Goal: Task Accomplishment & Management: Manage account settings

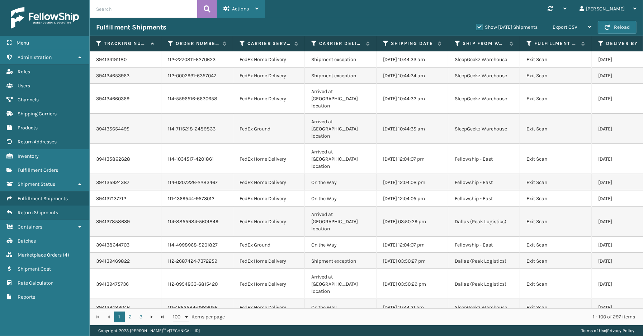
click at [254, 10] on div "Actions" at bounding box center [241, 9] width 35 height 18
click at [477, 25] on label "Show [DATE] Shipments" at bounding box center [507, 27] width 61 height 6
click at [477, 25] on input "Show [DATE] Shipments" at bounding box center [477, 25] width 0 height 5
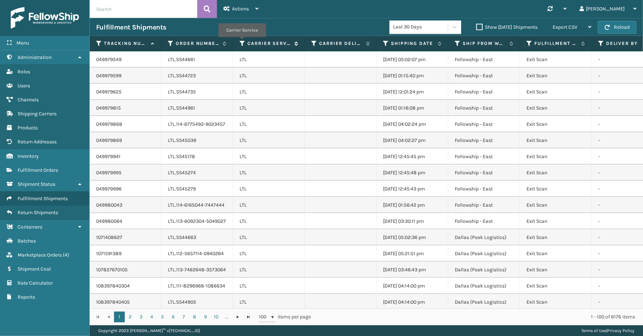
click at [242, 42] on icon at bounding box center [243, 43] width 6 height 6
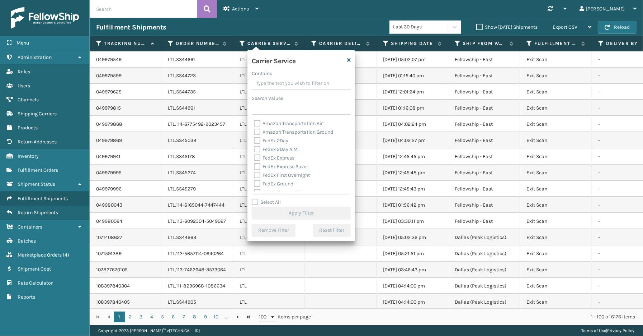
click at [260, 200] on label "Select All" at bounding box center [266, 202] width 29 height 6
click at [260, 198] on input "Select All" at bounding box center [306, 198] width 108 height 1
checkbox input "true"
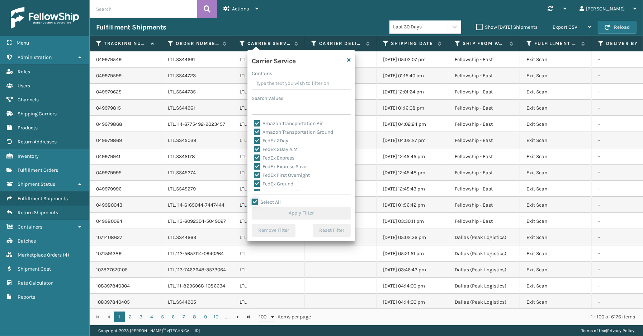
checkbox input "true"
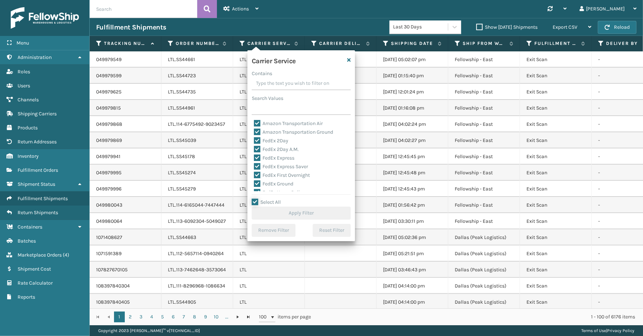
checkbox input "true"
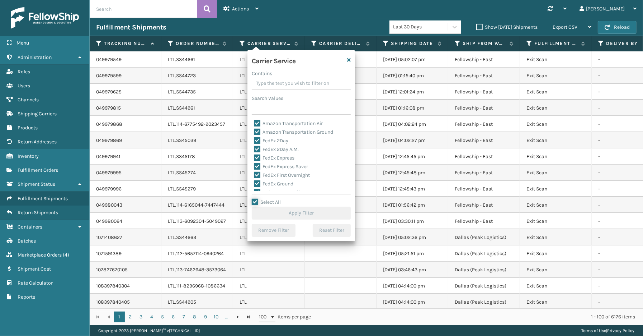
checkbox input "true"
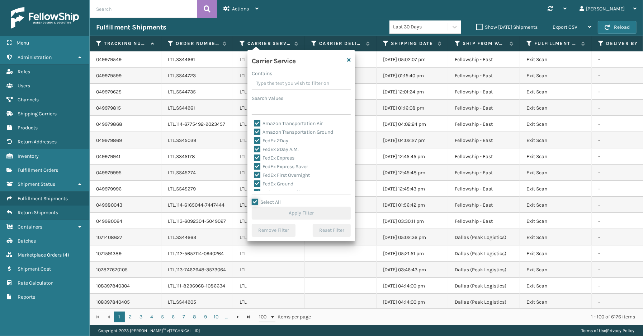
checkbox input "true"
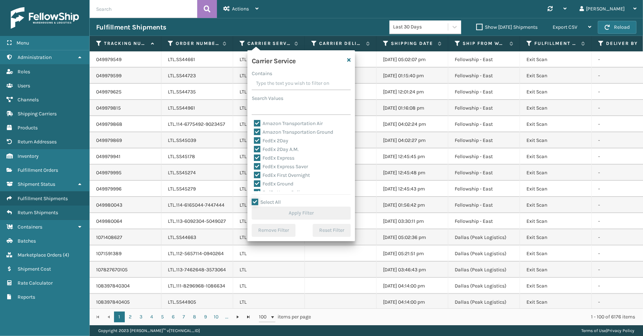
checkbox input "true"
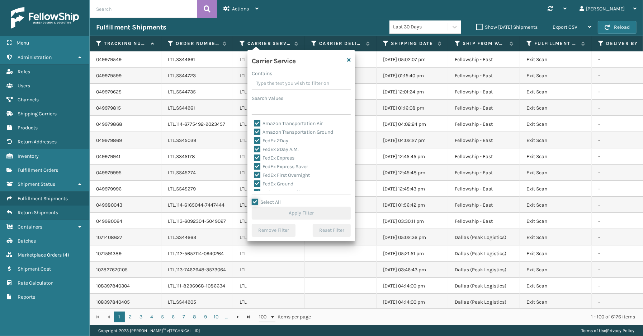
checkbox input "true"
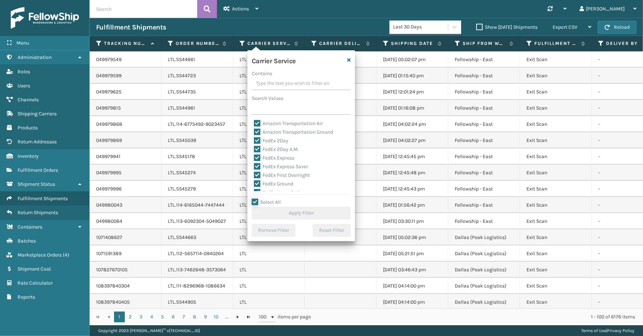
checkbox input "true"
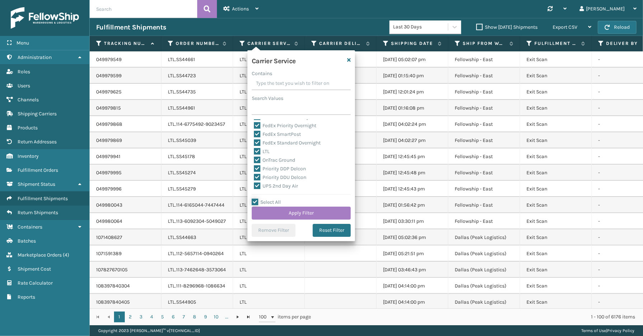
scroll to position [61, 0]
click at [261, 166] on label "LTL" at bounding box center [262, 165] width 16 height 6
click at [254, 166] on input "LTL" at bounding box center [254, 163] width 0 height 5
checkbox input "false"
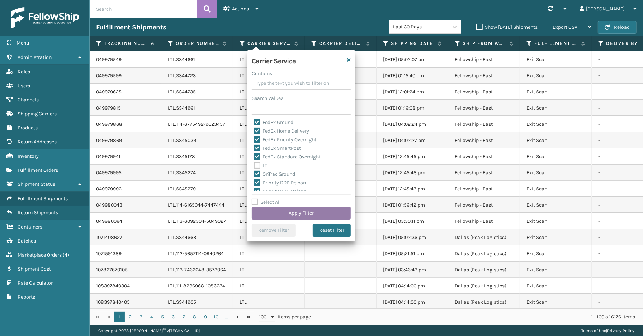
click at [284, 211] on button "Apply Filter" at bounding box center [301, 212] width 99 height 13
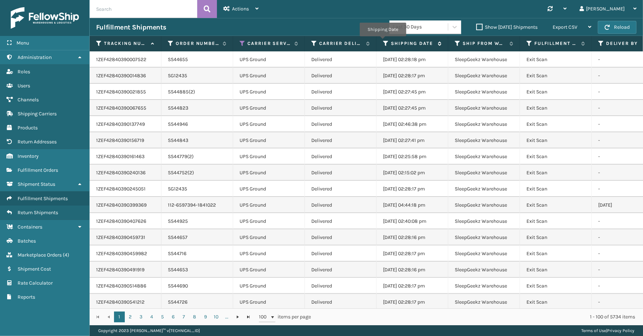
click at [383, 41] on icon at bounding box center [386, 43] width 6 height 6
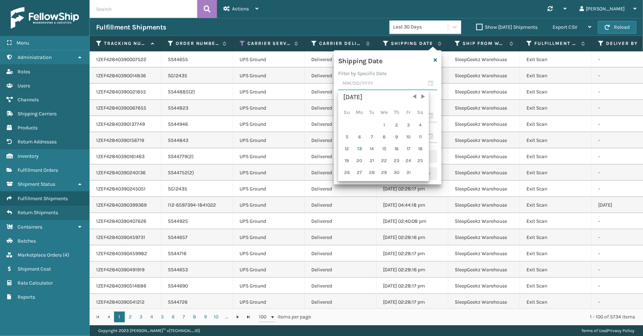
click at [430, 84] on input "text" at bounding box center [387, 83] width 99 height 13
click at [410, 135] on div "10" at bounding box center [408, 136] width 11 height 11
type input "[DATE]"
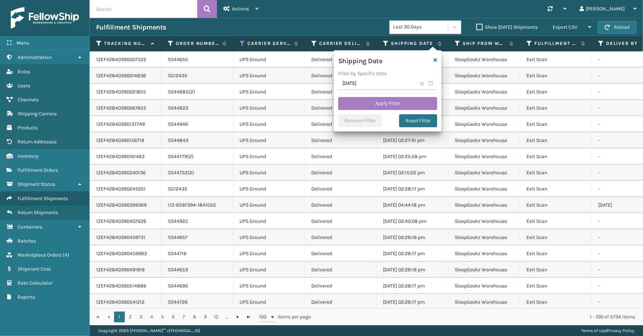
click at [423, 84] on span at bounding box center [422, 83] width 4 height 4
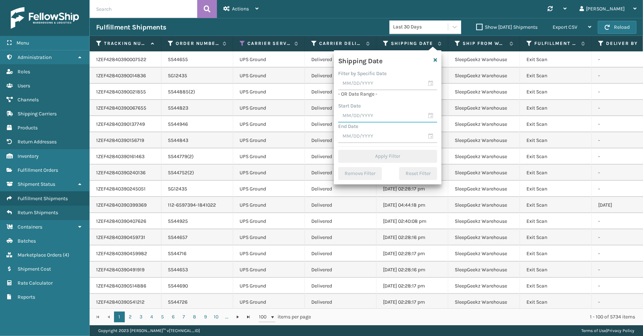
click at [428, 118] on input "text" at bounding box center [387, 115] width 99 height 13
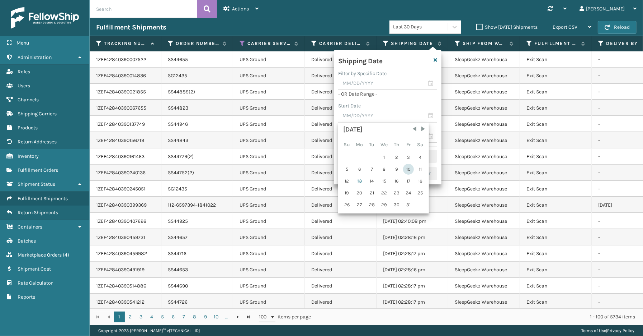
click at [405, 168] on div "10" at bounding box center [408, 169] width 11 height 11
type input "[DATE]"
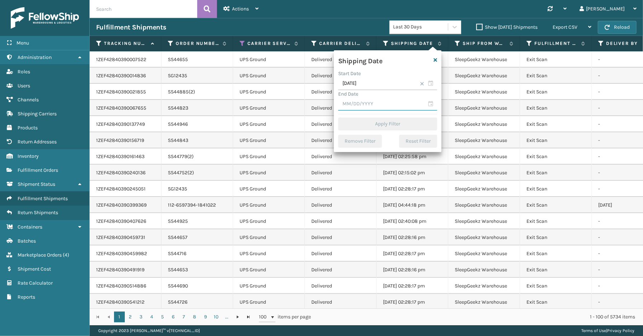
click at [434, 103] on input "text" at bounding box center [387, 104] width 99 height 13
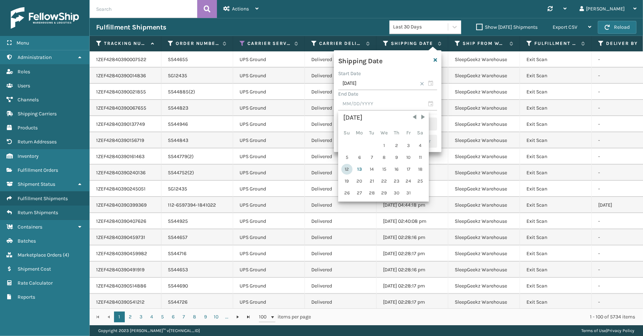
click at [349, 167] on div "12" at bounding box center [347, 169] width 11 height 11
type input "[DATE]"
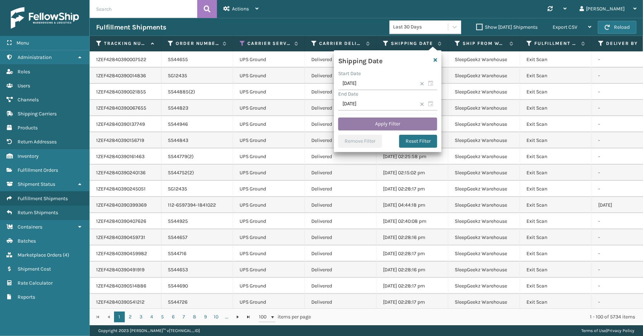
click at [350, 127] on button "Apply Filter" at bounding box center [387, 123] width 99 height 13
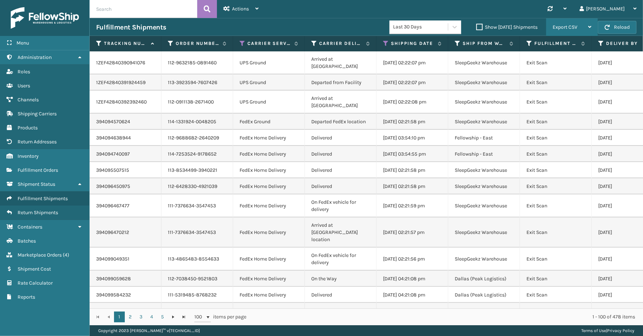
click at [558, 27] on span "Export CSV" at bounding box center [565, 27] width 25 height 6
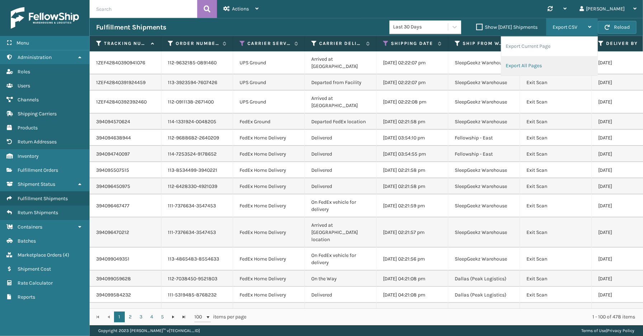
click at [531, 67] on li "Export All Pages" at bounding box center [550, 65] width 96 height 19
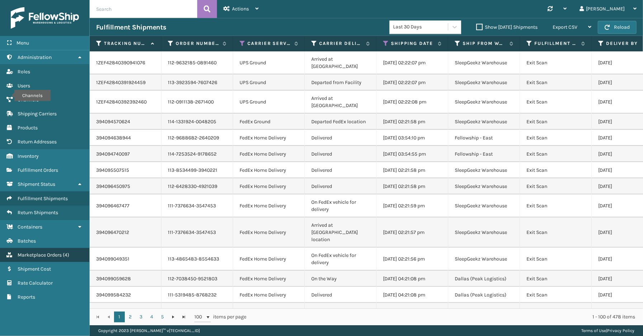
click at [40, 252] on span "Marketplace Orders" at bounding box center [40, 255] width 44 height 6
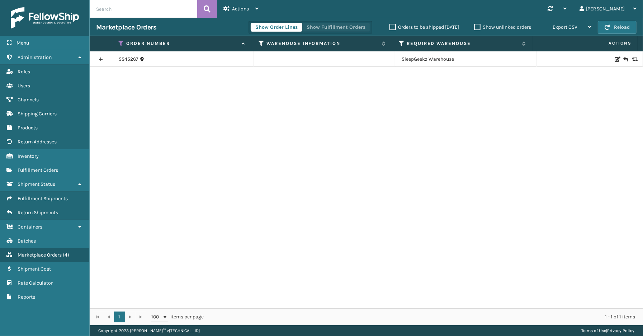
click at [329, 27] on button "Show Fulfillment Orders" at bounding box center [336, 27] width 68 height 9
click at [100, 59] on link at bounding box center [101, 58] width 22 height 11
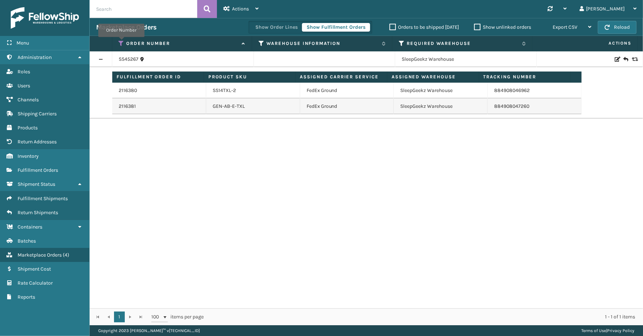
click at [121, 42] on icon at bounding box center [122, 43] width 6 height 6
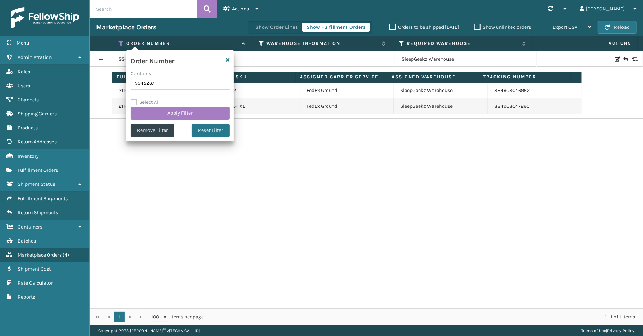
drag, startPoint x: 163, startPoint y: 84, endPoint x: 112, endPoint y: 84, distance: 51.3
click at [111, 84] on section "Marketplace Orders Show Order Lines Show Fulfillment Orders Orders to be shippe…" at bounding box center [367, 171] width 554 height 307
type input "114-8674866-6172204"
click at [161, 113] on button "Apply Filter" at bounding box center [180, 113] width 99 height 13
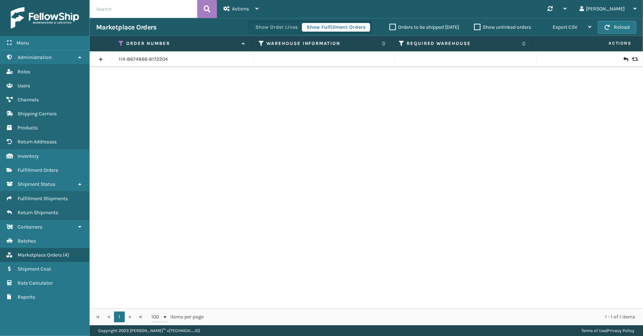
click at [104, 57] on link at bounding box center [101, 58] width 22 height 11
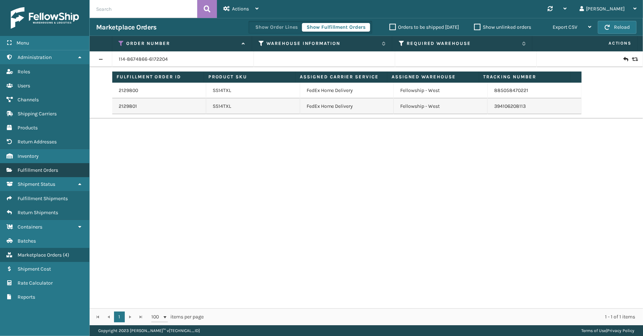
click at [42, 167] on span "Fulfillment Orders" at bounding box center [38, 170] width 41 height 6
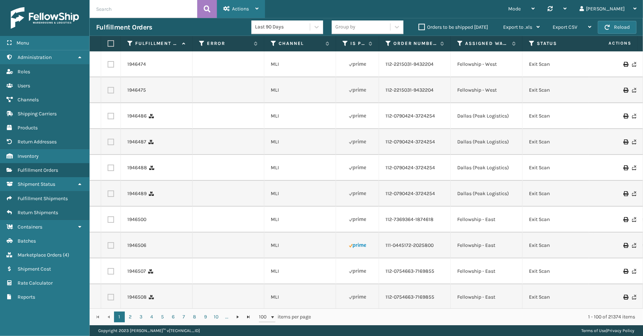
click at [239, 9] on span "Actions" at bounding box center [240, 9] width 17 height 6
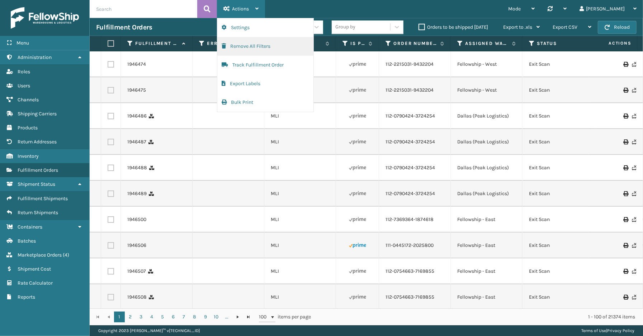
click at [246, 46] on button "Remove All Filters" at bounding box center [265, 46] width 96 height 19
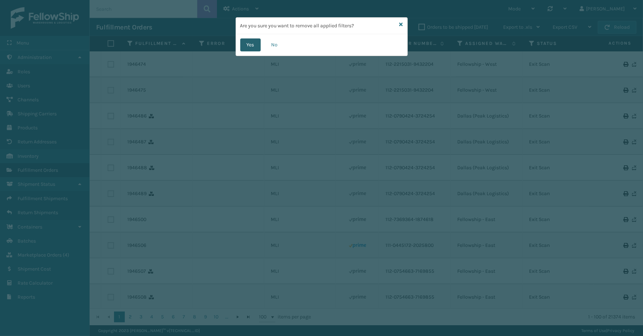
click at [256, 41] on button "Yes" at bounding box center [250, 44] width 20 height 13
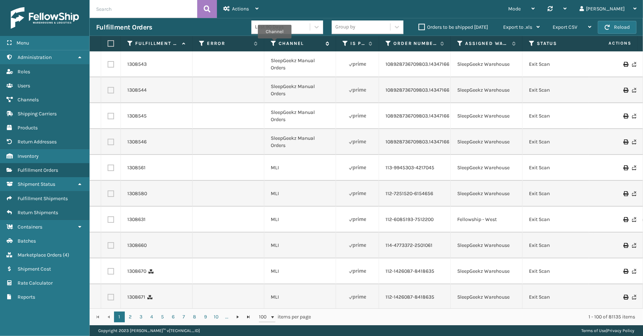
click at [275, 43] on icon at bounding box center [274, 43] width 6 height 6
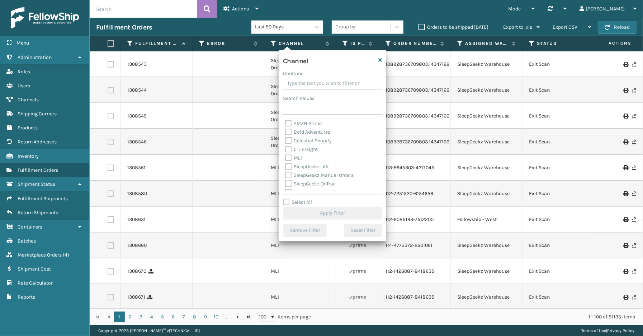
click at [306, 201] on label "Select All" at bounding box center [297, 202] width 29 height 6
click at [306, 198] on input "Select All" at bounding box center [337, 198] width 108 height 1
checkbox input "true"
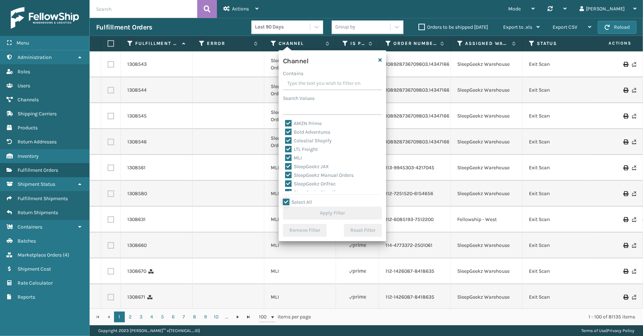
checkbox input "true"
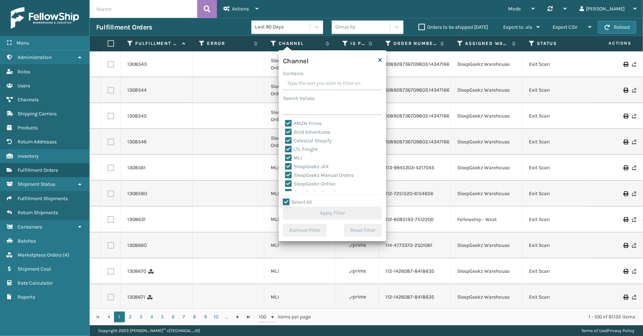
checkbox input "true"
click at [304, 147] on label "LTL Freight" at bounding box center [301, 149] width 33 height 6
click at [286, 147] on input "LTL Freight" at bounding box center [285, 147] width 0 height 5
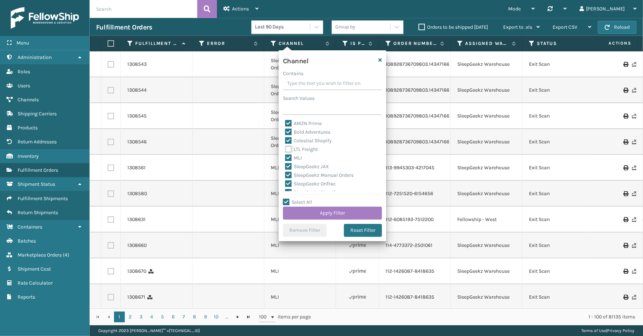
checkbox input "false"
click at [338, 209] on button "Apply Filter" at bounding box center [332, 212] width 99 height 13
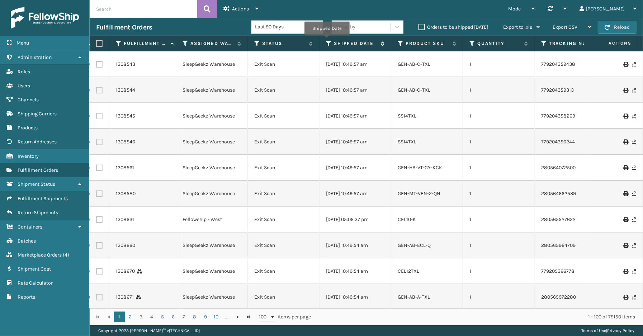
click at [327, 40] on icon at bounding box center [329, 43] width 6 height 6
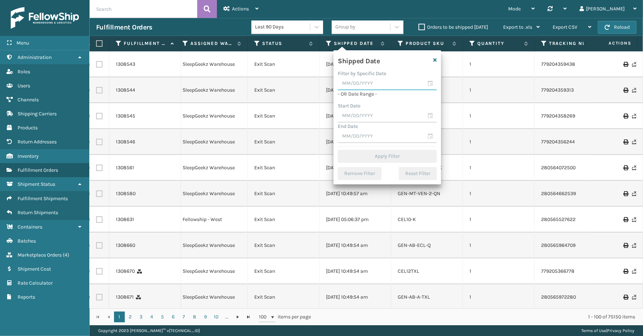
click at [430, 81] on input "text" at bounding box center [387, 83] width 99 height 13
click at [405, 133] on div "10" at bounding box center [408, 136] width 11 height 11
type input "[DATE]"
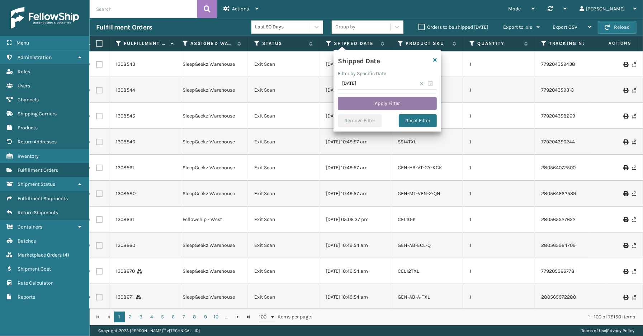
click at [386, 104] on button "Apply Filter" at bounding box center [387, 103] width 99 height 13
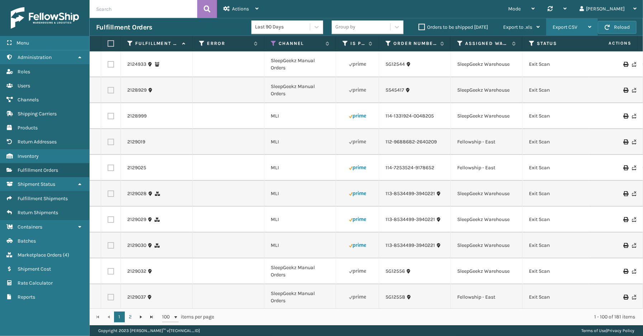
click at [568, 26] on span "Export CSV" at bounding box center [565, 27] width 25 height 6
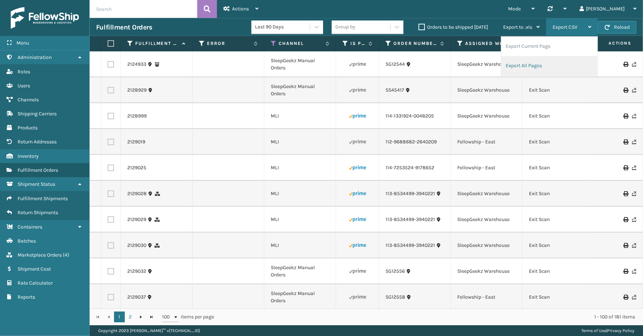
click at [554, 62] on li "Export All Pages" at bounding box center [550, 65] width 96 height 19
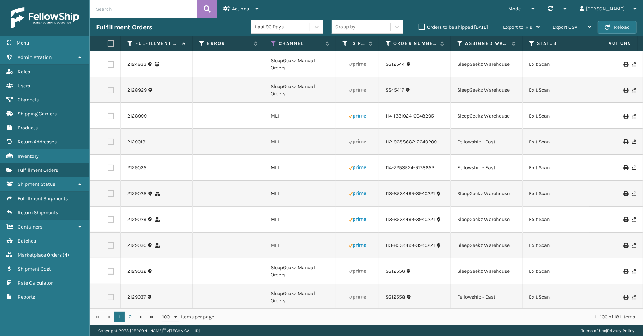
click at [356, 6] on div "Mode Regular Mode Picking Mode Labeling Mode Palletizing Mode Exit Scan Mode Sy…" at bounding box center [454, 9] width 378 height 18
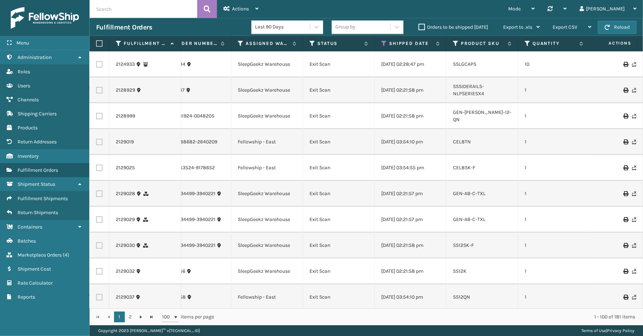
scroll to position [0, 223]
click at [380, 42] on icon at bounding box center [381, 43] width 6 height 6
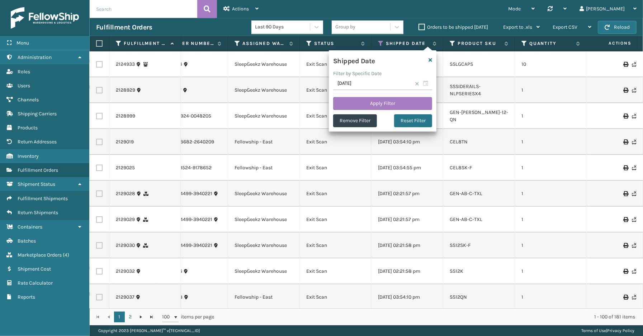
click at [416, 83] on span at bounding box center [417, 83] width 4 height 4
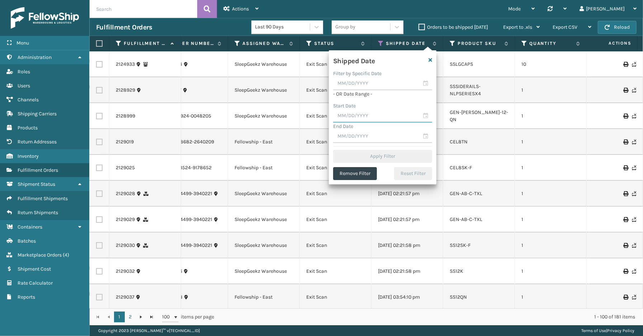
click at [426, 115] on input "text" at bounding box center [382, 115] width 99 height 13
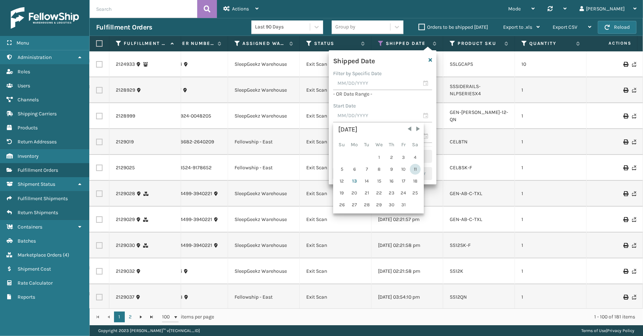
click at [414, 167] on div "11" at bounding box center [415, 169] width 11 height 11
type input "[DATE]"
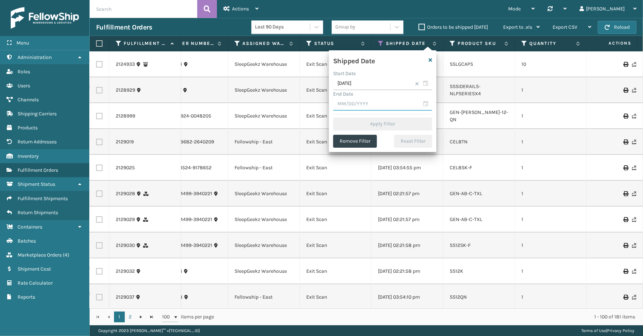
click at [428, 100] on input "text" at bounding box center [382, 104] width 99 height 13
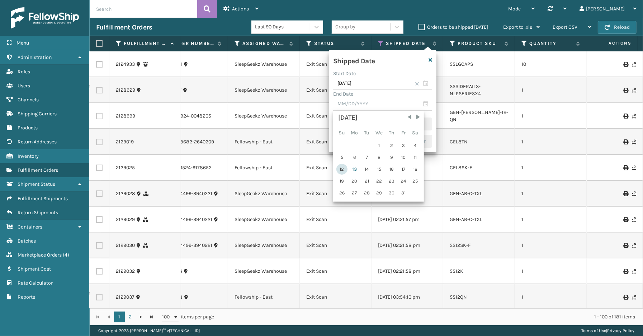
click at [345, 167] on div "12" at bounding box center [342, 169] width 11 height 11
type input "[DATE]"
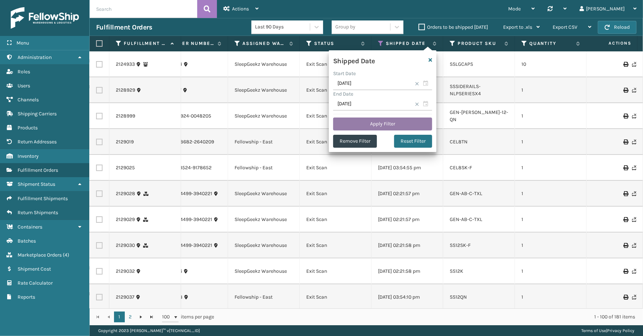
click at [360, 118] on button "Apply Filter" at bounding box center [382, 123] width 99 height 13
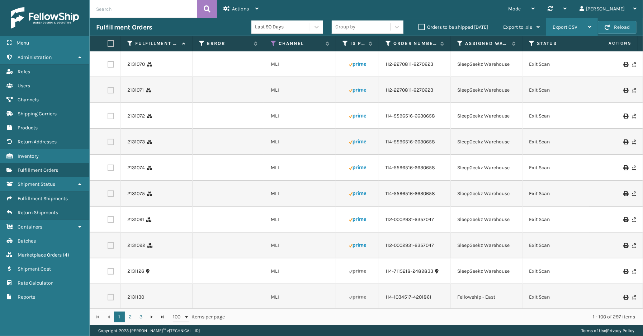
click at [556, 28] on span "Export CSV" at bounding box center [565, 27] width 25 height 6
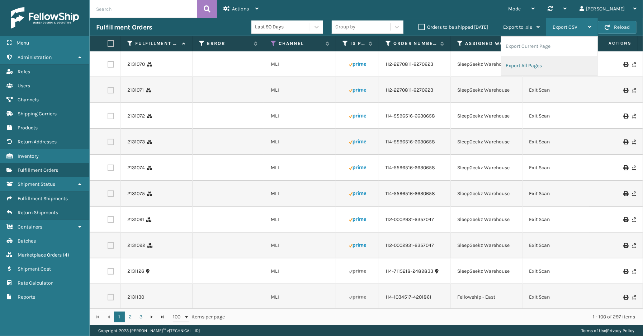
click at [551, 66] on li "Export All Pages" at bounding box center [550, 65] width 96 height 19
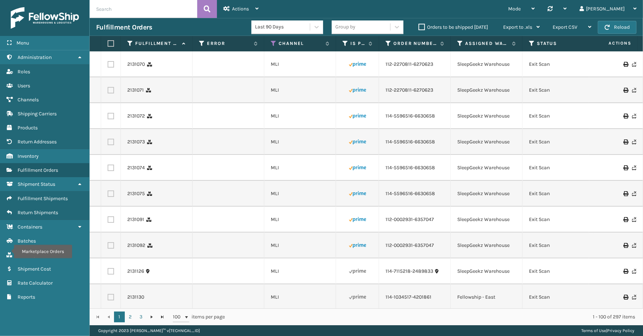
click at [13, 319] on div "Menu Marketplace Orders Administration Marketplace Orders Roles Marketplace Ord…" at bounding box center [45, 168] width 90 height 336
click at [44, 195] on span "Fulfillment Shipments" at bounding box center [43, 198] width 50 height 6
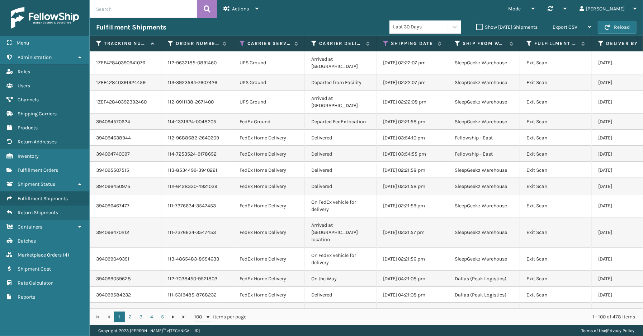
click at [38, 314] on div "Menu Administration Roles Users Channels Shipping Carriers Products Return Addr…" at bounding box center [45, 168] width 90 height 336
click at [41, 167] on span "Fulfillment Orders" at bounding box center [38, 170] width 41 height 6
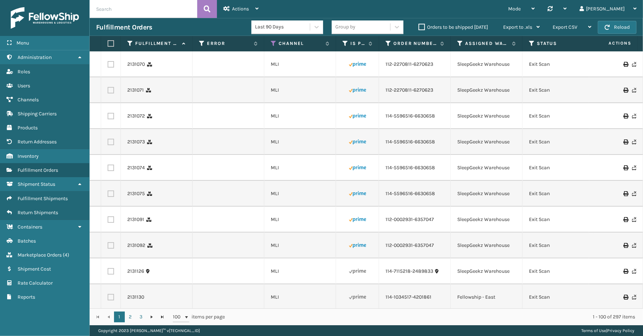
click at [112, 11] on input "text" at bounding box center [144, 9] width 108 height 18
paste input "2131048"
type input "2131048"
click at [205, 12] on icon at bounding box center [207, 9] width 7 height 11
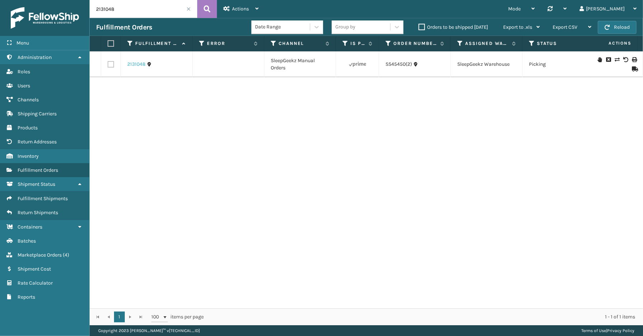
click at [138, 65] on link "2131048" at bounding box center [136, 64] width 18 height 7
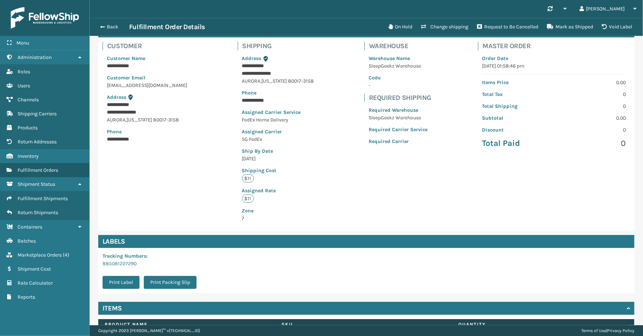
scroll to position [95, 0]
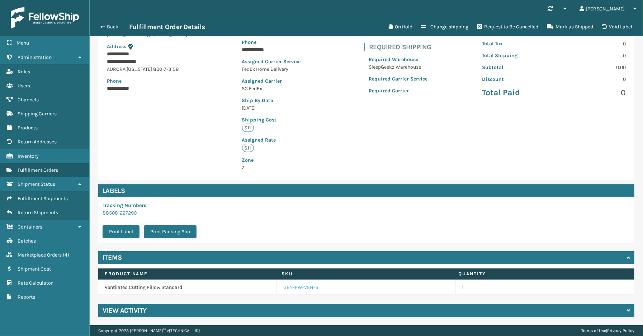
click at [302, 286] on link "GEN-PW-VEN-S" at bounding box center [301, 287] width 35 height 7
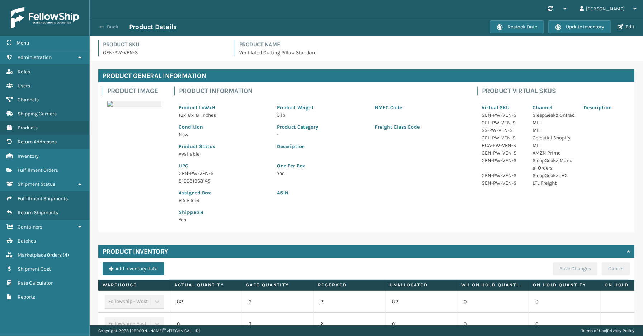
click at [114, 28] on button "Back" at bounding box center [112, 27] width 33 height 6
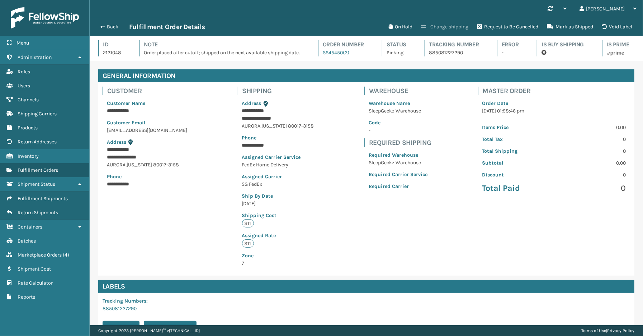
click at [469, 25] on button "Change shipping" at bounding box center [445, 27] width 56 height 14
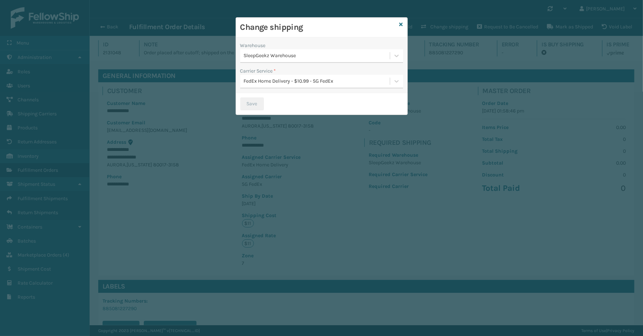
click at [326, 56] on div "SleepGeekz Warehouse" at bounding box center [317, 56] width 147 height 8
click at [292, 69] on div "Fellowship - West" at bounding box center [321, 73] width 163 height 13
click at [253, 106] on button "Save" at bounding box center [252, 103] width 24 height 13
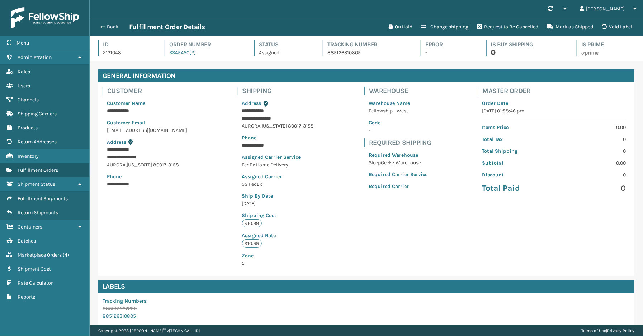
click at [47, 312] on div "Menu Administration Roles Users Channels Shipping Carriers Products Return Addr…" at bounding box center [45, 168] width 90 height 336
click at [113, 27] on button "Back" at bounding box center [112, 27] width 33 height 6
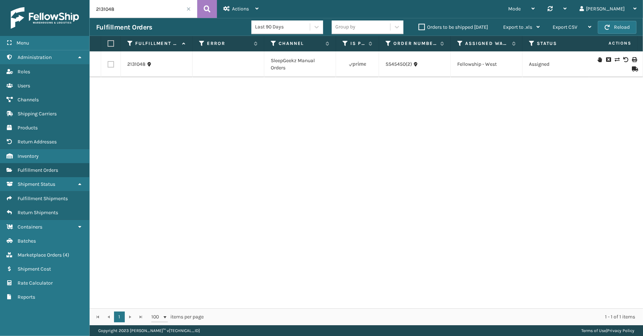
click at [189, 8] on span at bounding box center [189, 9] width 4 height 4
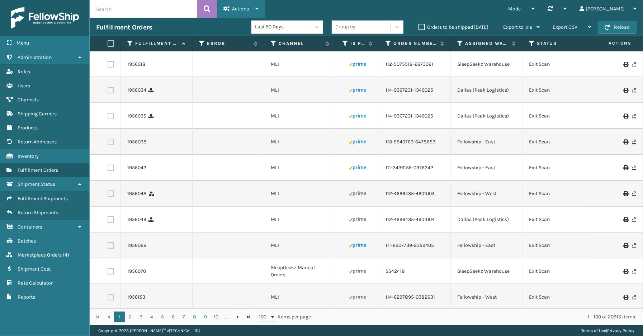
click at [257, 7] on icon at bounding box center [257, 8] width 3 height 5
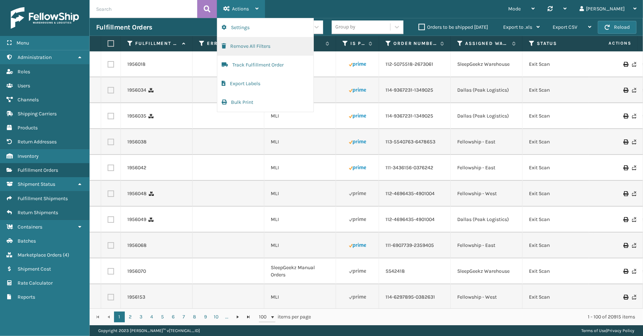
click at [253, 45] on button "Remove All Filters" at bounding box center [265, 46] width 96 height 19
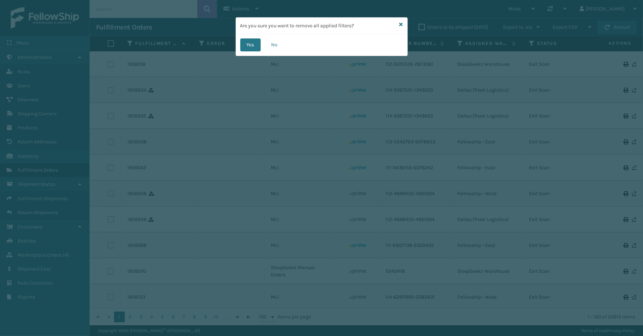
click at [253, 38] on div "Yes No" at bounding box center [322, 45] width 172 height 22
click at [251, 48] on button "Yes" at bounding box center [250, 44] width 20 height 13
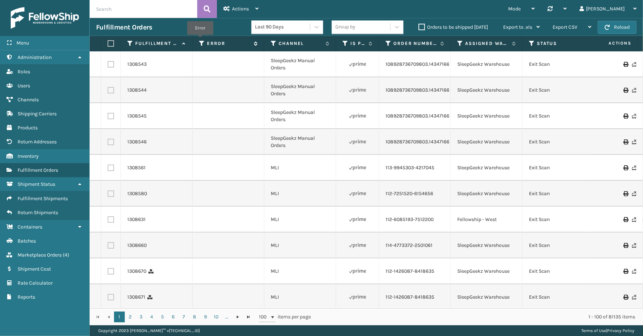
click at [200, 40] on icon at bounding box center [202, 43] width 6 height 6
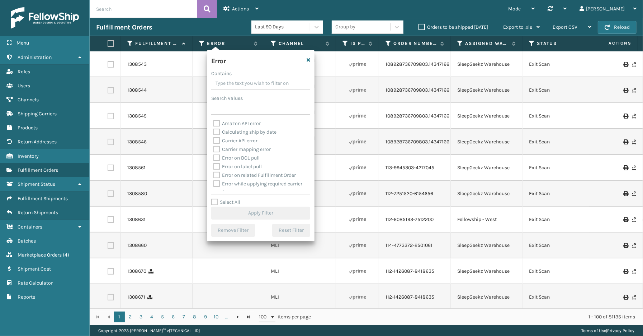
click at [217, 202] on label "Select All" at bounding box center [225, 202] width 29 height 6
click at [217, 198] on input "Select All" at bounding box center [265, 198] width 108 height 1
checkbox input "true"
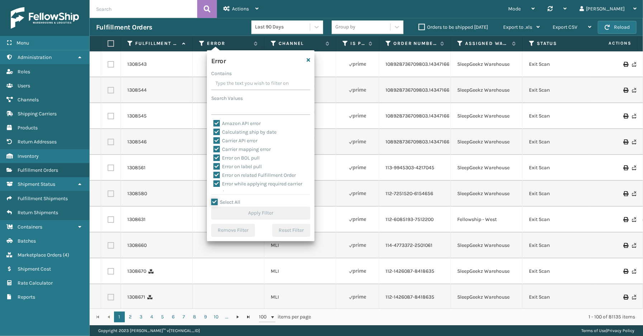
checkbox input "true"
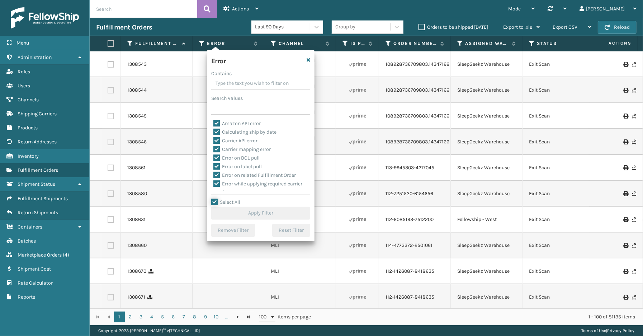
checkbox input "true"
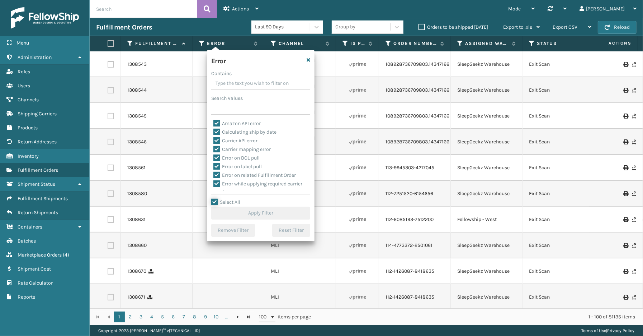
checkbox input "true"
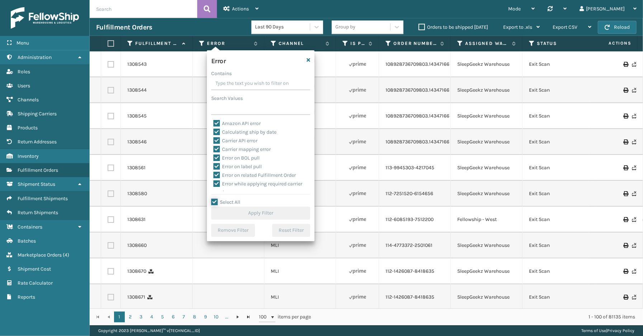
checkbox input "true"
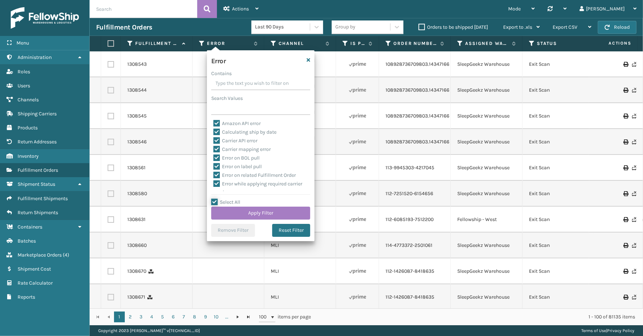
scroll to position [160, 0]
click at [234, 188] on label "To be cancelled" at bounding box center [235, 187] width 43 height 6
click at [214, 187] on input "To be cancelled" at bounding box center [214, 185] width 0 height 5
checkbox input "false"
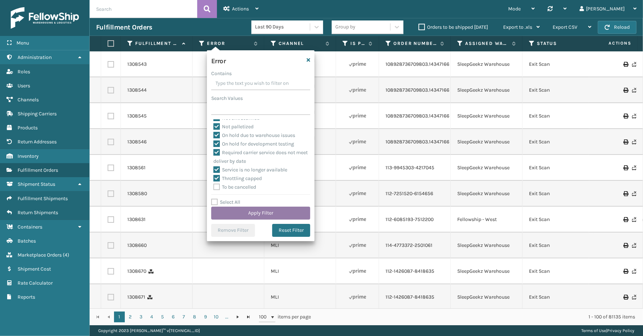
click at [243, 213] on button "Apply Filter" at bounding box center [260, 212] width 99 height 13
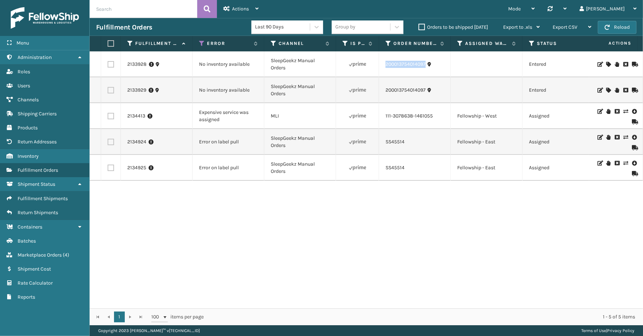
drag, startPoint x: 426, startPoint y: 69, endPoint x: 386, endPoint y: 70, distance: 40.2
click at [386, 70] on td "200013754014097" at bounding box center [415, 64] width 72 height 26
copy link "200013754014097"
click at [131, 63] on link "2133928" at bounding box center [136, 64] width 19 height 7
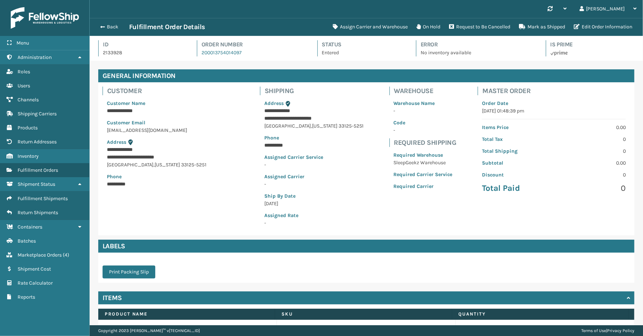
scroll to position [17, 554]
click at [372, 29] on button "Assign Carrier and Warehouse" at bounding box center [371, 27] width 84 height 14
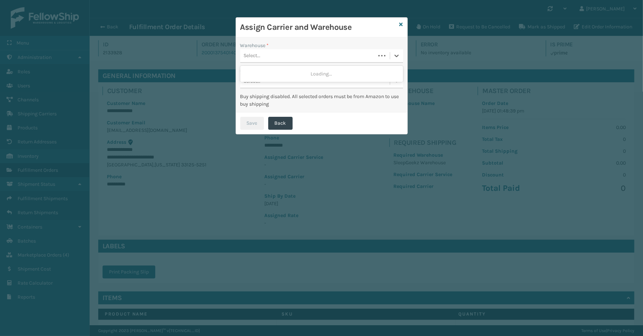
click at [280, 55] on div "Select..." at bounding box center [307, 56] width 135 height 12
click at [264, 76] on div "Fellowship - West" at bounding box center [321, 73] width 163 height 13
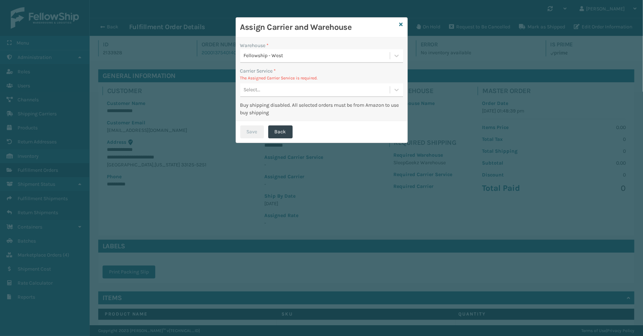
click at [264, 88] on div "Select..." at bounding box center [315, 90] width 150 height 12
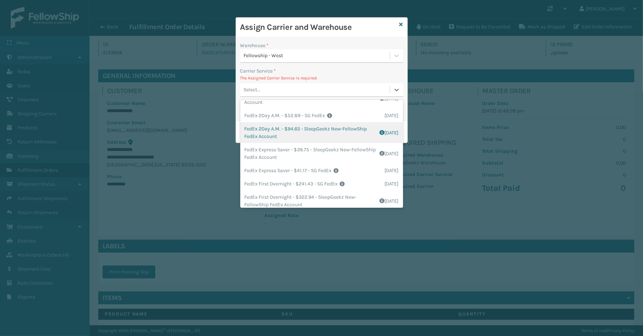
scroll to position [80, 0]
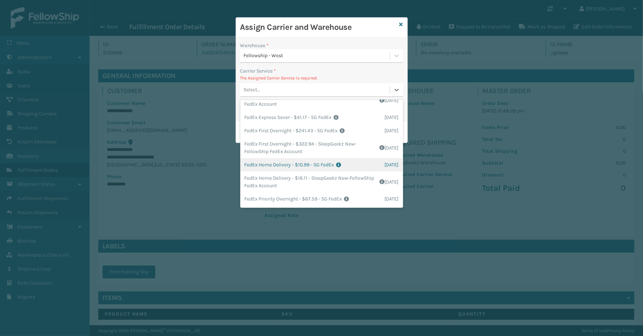
click at [285, 167] on div "FedEx Home Delivery - $10.99 - SG FedEx Shipping Cost $10.99 Surplus Cost $0 To…" at bounding box center [321, 164] width 163 height 13
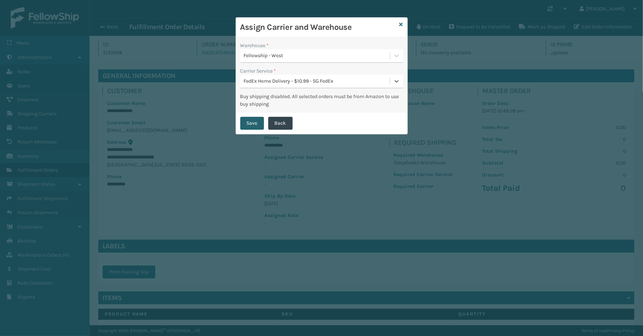
click at [254, 127] on button "Save" at bounding box center [252, 123] width 24 height 13
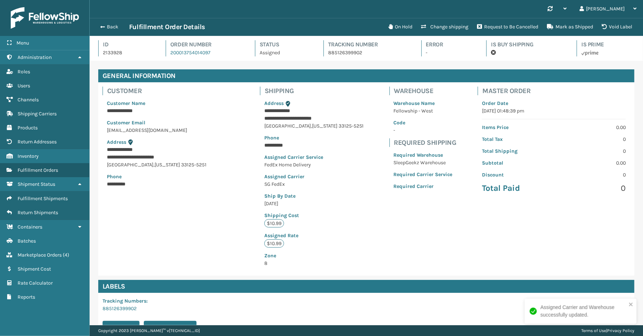
scroll to position [17, 554]
click at [121, 26] on button "Back" at bounding box center [112, 27] width 33 height 6
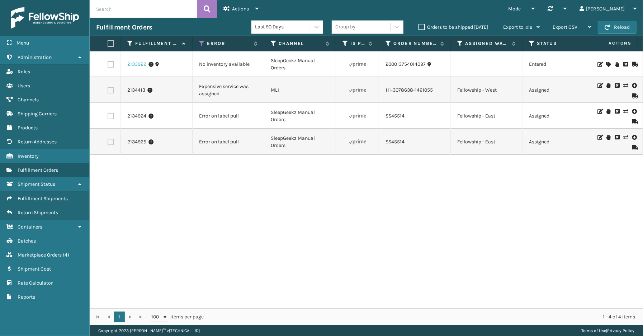
click at [128, 64] on link "2133929" at bounding box center [136, 64] width 19 height 7
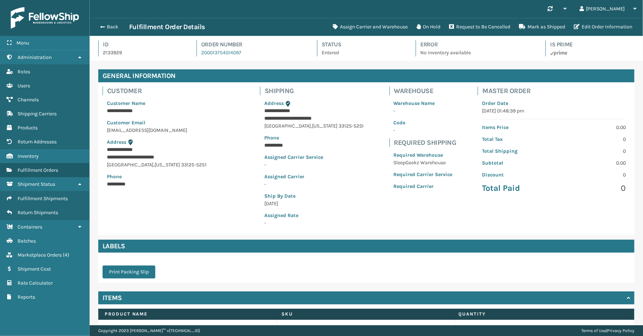
scroll to position [17, 554]
click at [373, 26] on button "Assign Carrier and Warehouse" at bounding box center [371, 27] width 84 height 14
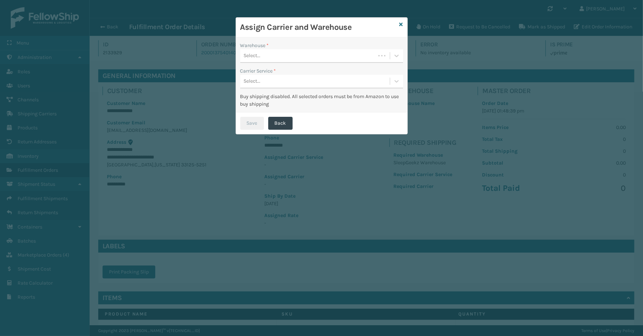
click at [301, 54] on div "Select..." at bounding box center [307, 56] width 135 height 12
click at [281, 74] on div "Fellowship - West" at bounding box center [321, 73] width 163 height 13
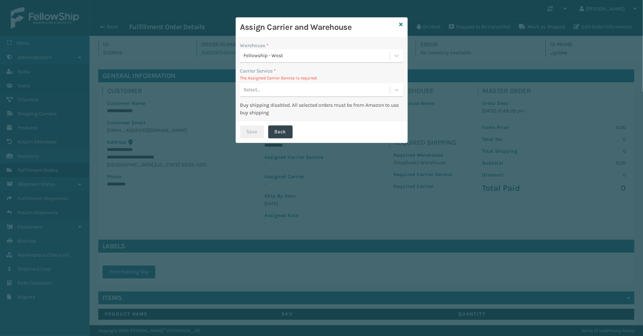
click at [296, 95] on div "Select..." at bounding box center [315, 90] width 150 height 12
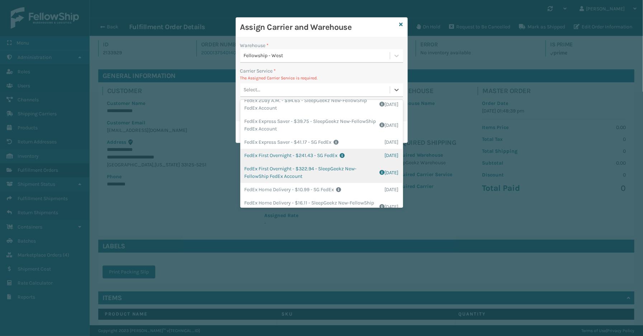
scroll to position [80, 0]
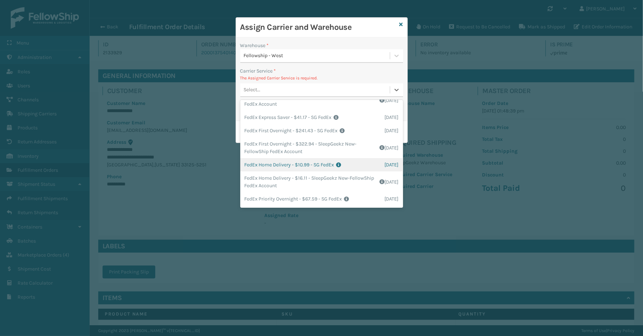
click at [273, 166] on div "FedEx Home Delivery - $10.99 - SG FedEx Shipping Cost $10.99 Surplus Cost $0 To…" at bounding box center [321, 164] width 163 height 13
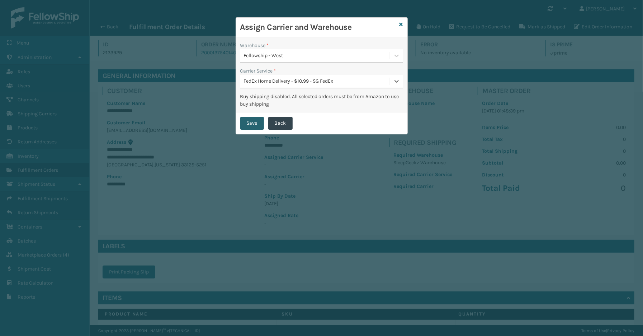
click at [252, 126] on button "Save" at bounding box center [252, 123] width 24 height 13
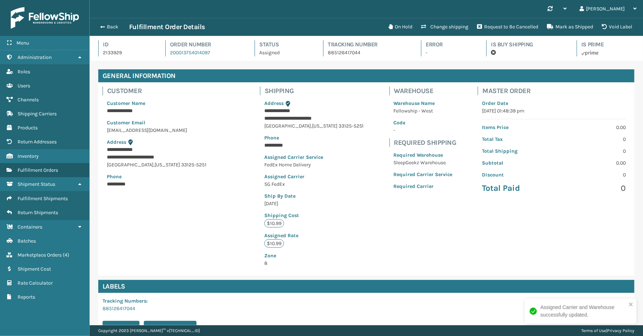
scroll to position [17, 554]
click at [111, 28] on button "Back" at bounding box center [112, 27] width 33 height 6
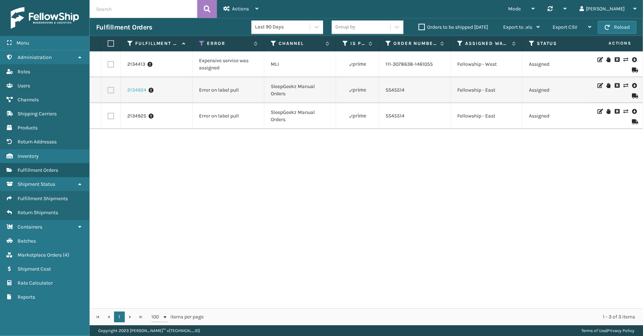
click at [136, 91] on link "2134924" at bounding box center [136, 89] width 19 height 7
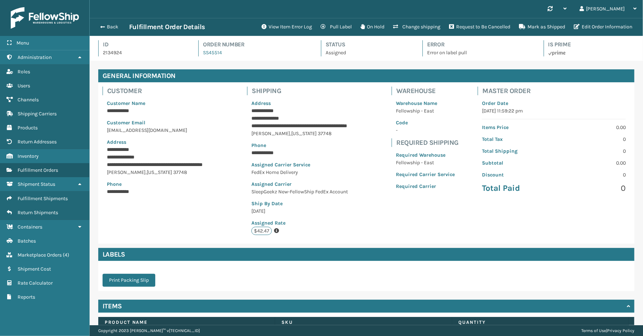
scroll to position [17, 554]
click at [282, 27] on button "View Item Error Log" at bounding box center [286, 27] width 59 height 14
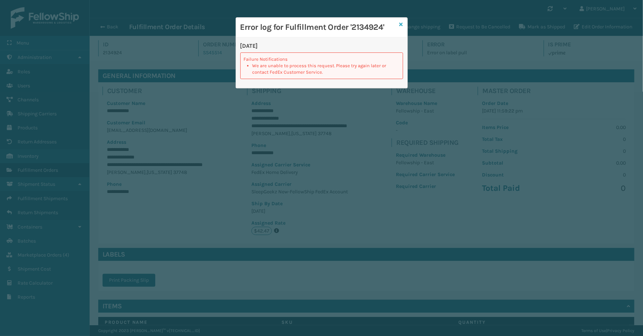
click at [401, 23] on icon at bounding box center [402, 24] width 4 height 5
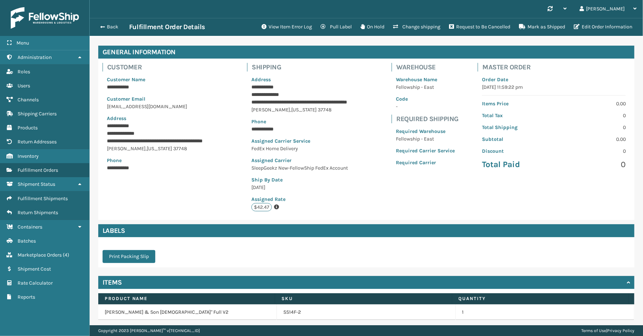
scroll to position [0, 0]
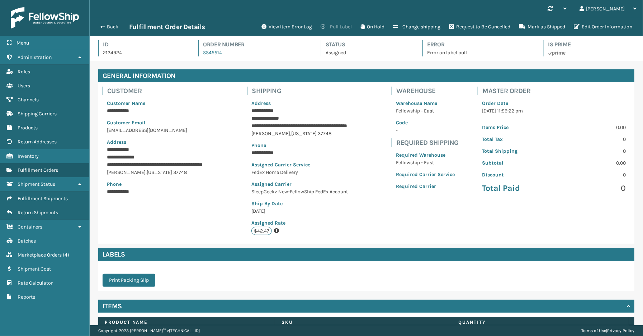
click at [339, 28] on button "Pull Label" at bounding box center [337, 27] width 40 height 14
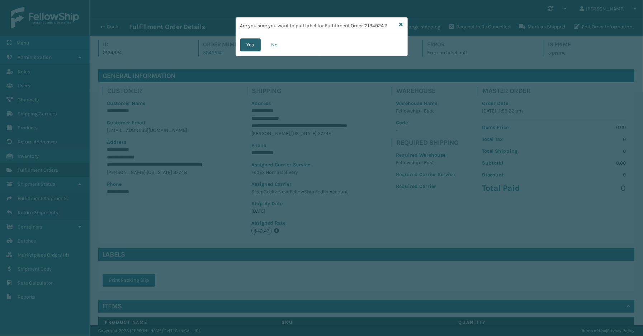
click at [252, 46] on button "Yes" at bounding box center [250, 44] width 20 height 13
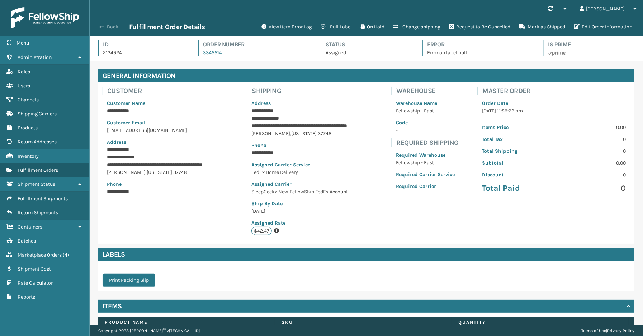
click at [114, 25] on button "Back" at bounding box center [112, 27] width 33 height 6
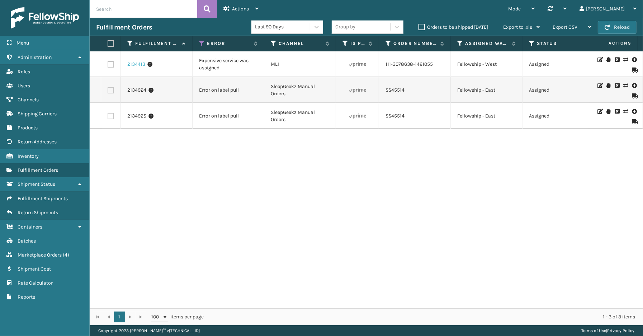
click at [134, 64] on link "2134413" at bounding box center [136, 64] width 18 height 7
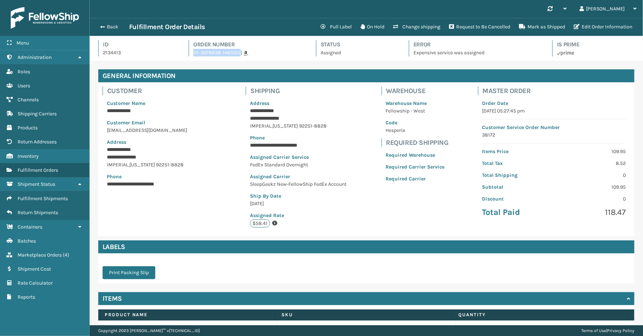
drag, startPoint x: 238, startPoint y: 58, endPoint x: 190, endPoint y: 58, distance: 47.4
click at [190, 58] on div "Id 2134413 Order Number 111-3078638-1461055 | Status Assigned Error Expensive s…" at bounding box center [366, 50] width 537 height 20
copy link "111-3078638-1461055"
click at [418, 24] on button "Change shipping" at bounding box center [417, 27] width 56 height 14
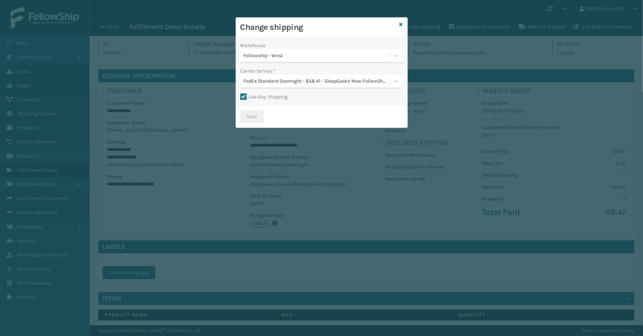
click at [291, 56] on div "Fellowship - West" at bounding box center [317, 56] width 147 height 8
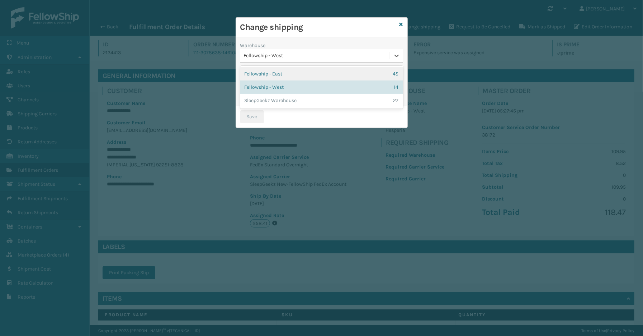
click at [325, 32] on h3 "Change shipping" at bounding box center [318, 27] width 156 height 11
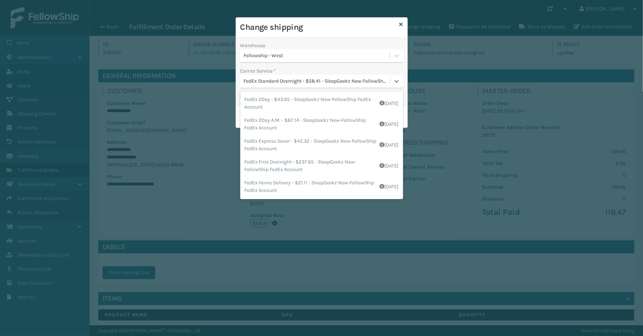
click at [265, 81] on div "FedEx Standard Overnight - $58.41 - SleepGeekz New-FellowShip FedEx Account" at bounding box center [317, 82] width 147 height 8
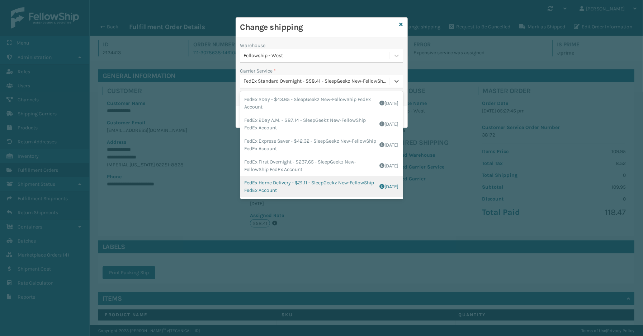
scroll to position [41, 0]
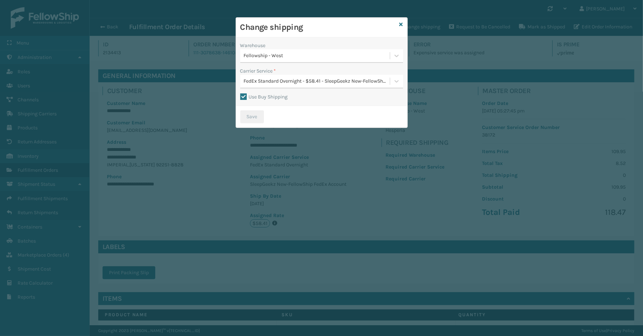
click at [325, 24] on h3 "Change shipping" at bounding box center [318, 27] width 156 height 11
click at [398, 24] on div "Change shipping" at bounding box center [322, 28] width 172 height 20
click at [400, 23] on icon at bounding box center [402, 24] width 4 height 5
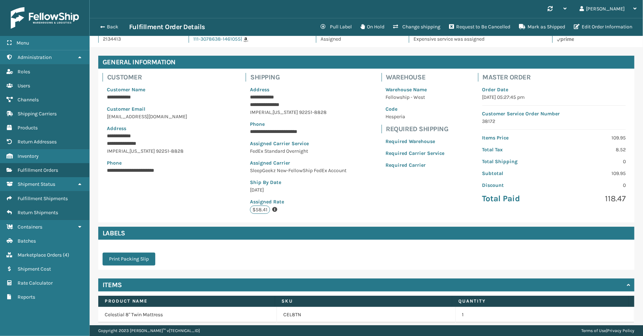
scroll to position [0, 0]
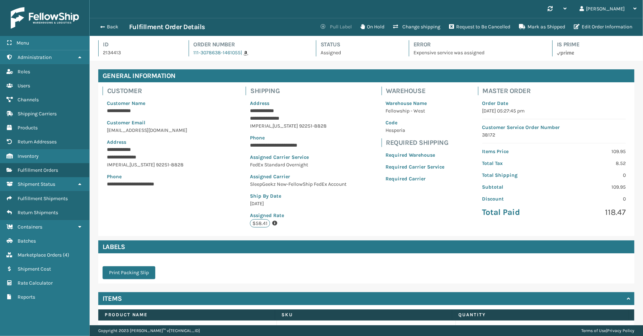
click at [339, 27] on button "Pull Label" at bounding box center [337, 27] width 40 height 14
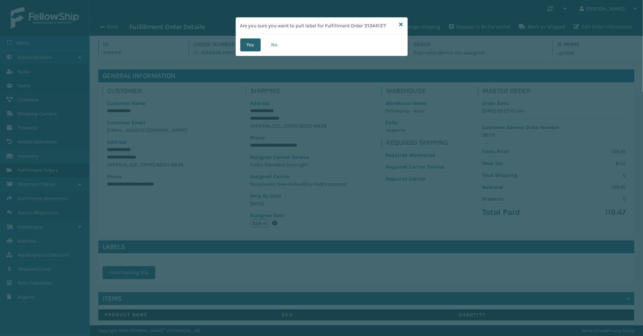
click at [254, 47] on button "Yes" at bounding box center [250, 44] width 20 height 13
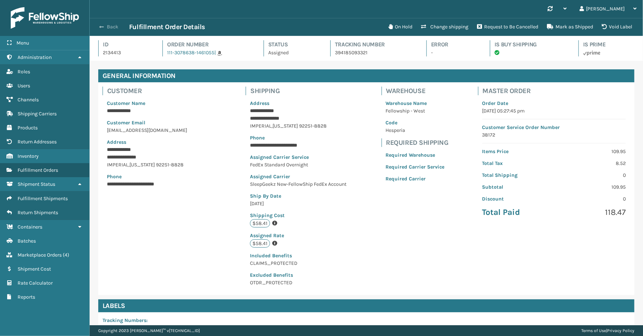
click at [113, 27] on button "Back" at bounding box center [112, 27] width 33 height 6
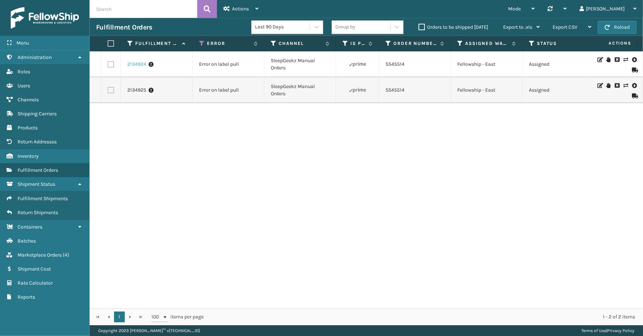
click at [135, 64] on link "2134924" at bounding box center [136, 64] width 19 height 7
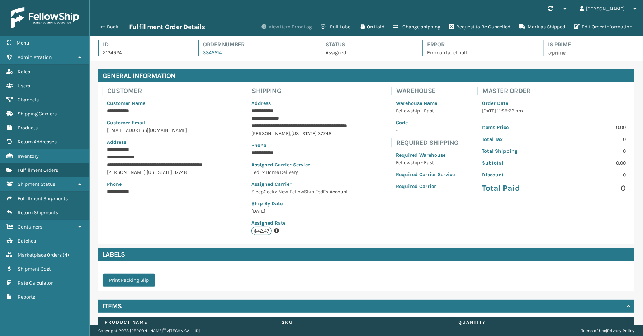
click at [273, 24] on button "View Item Error Log" at bounding box center [286, 27] width 59 height 14
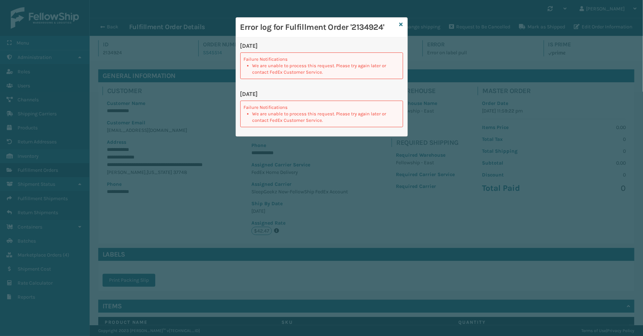
click at [168, 216] on div "Error log for Fulfillment Order '2134924' [DATE] Failure Notifications We are u…" at bounding box center [321, 168] width 643 height 336
click at [400, 23] on icon at bounding box center [402, 24] width 4 height 5
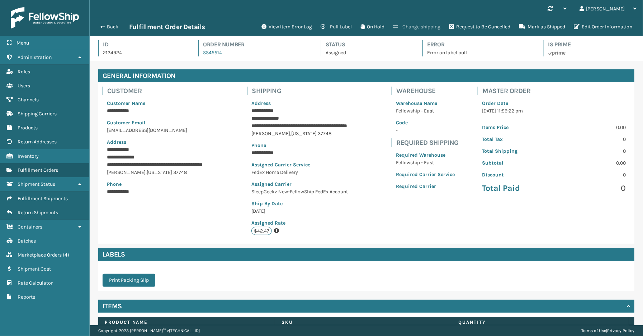
click at [413, 25] on button "Change shipping" at bounding box center [417, 27] width 56 height 14
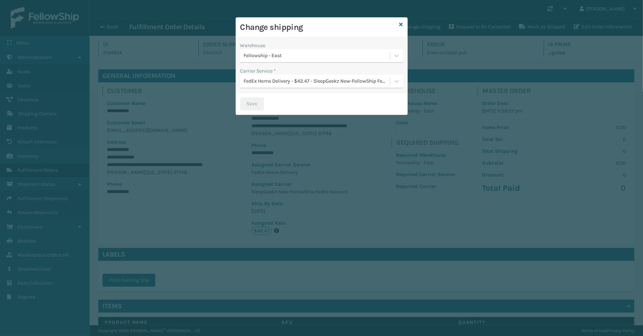
click at [309, 82] on div "FedEx Home Delivery - $42.47 - SleepGeekz New-FellowShip FedEx Account" at bounding box center [317, 82] width 147 height 8
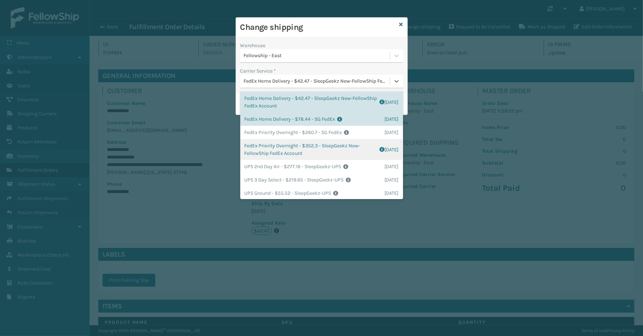
scroll to position [98, 0]
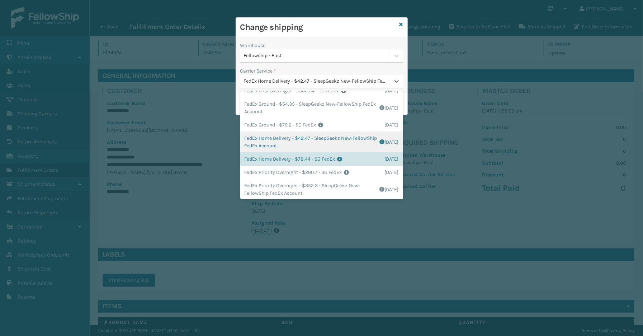
click at [289, 140] on div "FedEx Home Delivery - $42.47 - SleepGeekz New-FellowShip FedEx Account Shipping…" at bounding box center [321, 141] width 163 height 21
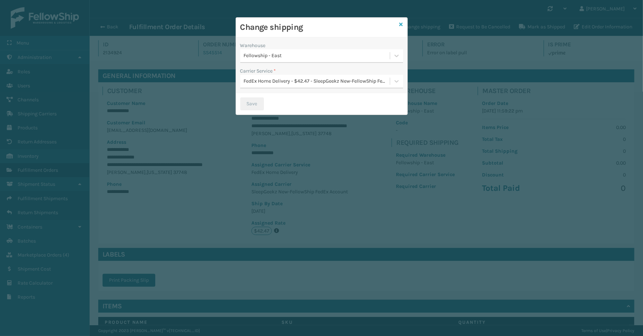
click at [401, 24] on icon at bounding box center [402, 24] width 4 height 5
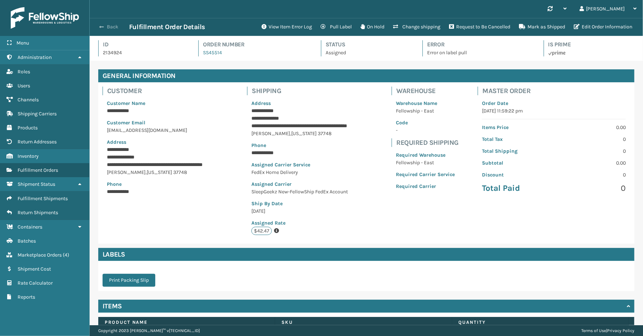
click at [113, 26] on button "Back" at bounding box center [112, 27] width 33 height 6
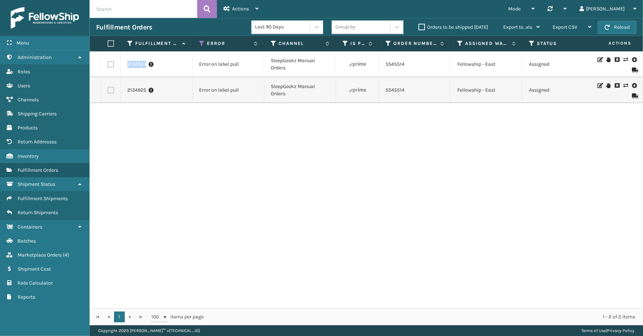
drag, startPoint x: 146, startPoint y: 67, endPoint x: 126, endPoint y: 70, distance: 19.9
click at [126, 70] on td "2134924" at bounding box center [157, 64] width 72 height 26
copy link "2134924"
drag, startPoint x: 150, startPoint y: 93, endPoint x: 129, endPoint y: 92, distance: 20.5
click at [126, 95] on td "2134925" at bounding box center [157, 90] width 72 height 26
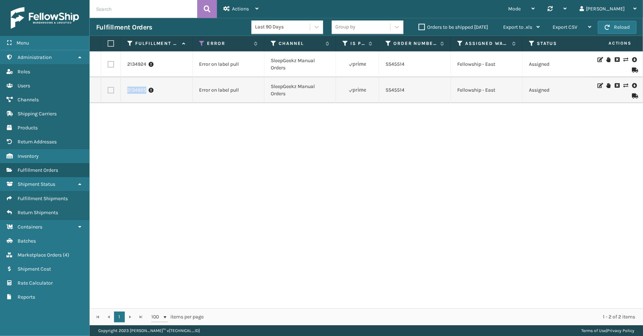
copy link "2134925"
click at [134, 65] on link "2134924" at bounding box center [136, 64] width 19 height 7
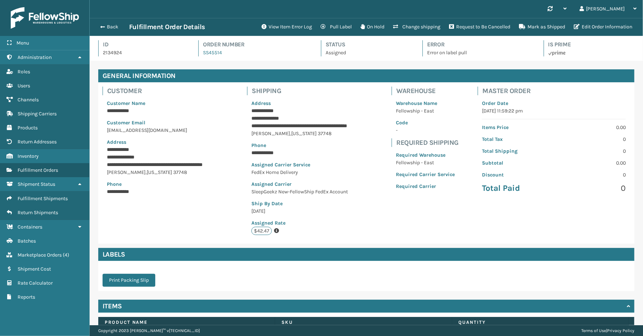
scroll to position [17, 554]
click at [281, 28] on button "View Item Error Log" at bounding box center [286, 27] width 59 height 14
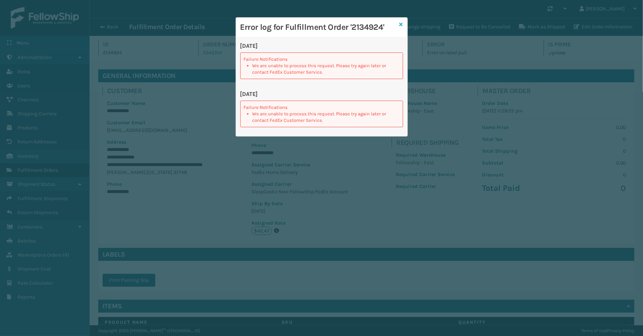
click at [402, 22] on icon at bounding box center [402, 24] width 4 height 5
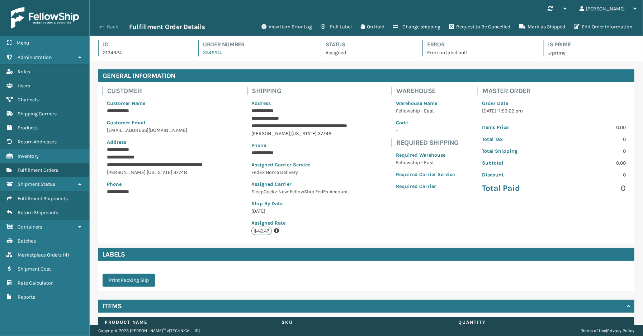
click at [113, 27] on button "Back" at bounding box center [112, 27] width 33 height 6
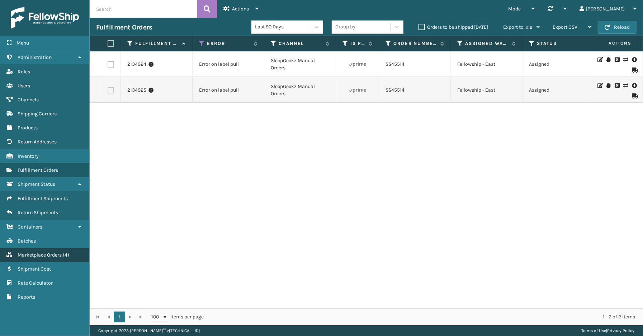
click at [45, 252] on span "Marketplace Orders" at bounding box center [40, 255] width 44 height 6
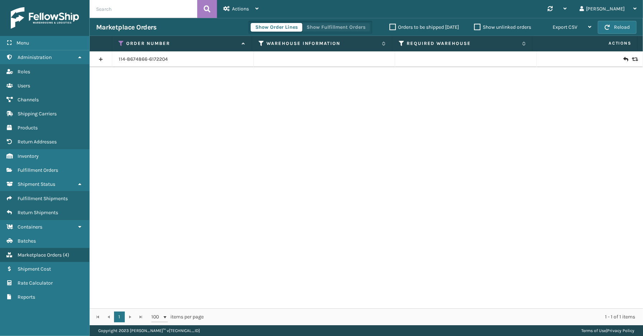
click at [349, 26] on button "Show Fulfillment Orders" at bounding box center [336, 27] width 68 height 9
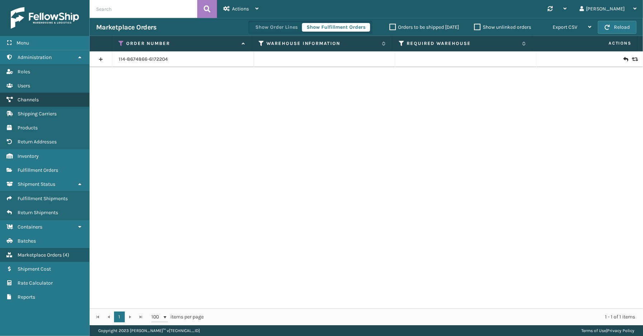
click at [36, 94] on link "Channels" at bounding box center [44, 100] width 89 height 14
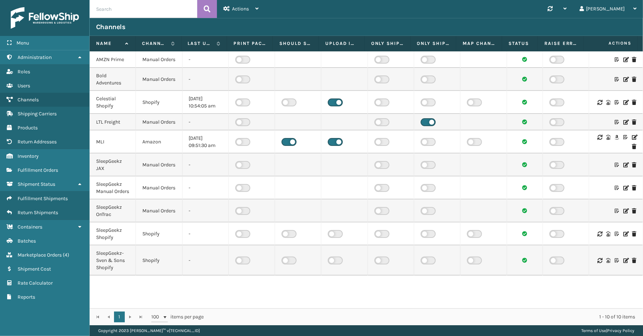
click at [632, 140] on icon at bounding box center [634, 137] width 4 height 5
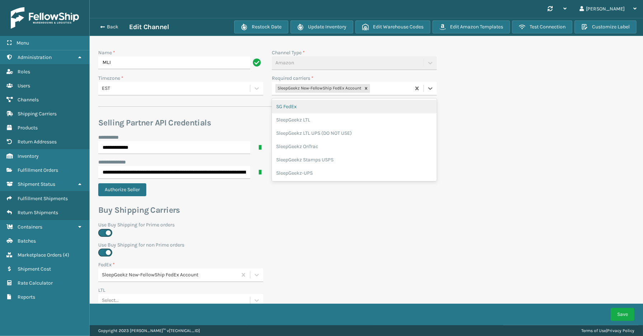
click at [385, 90] on div "SleepGeekz New-FellowShip FedEx Account" at bounding box center [341, 89] width 139 height 12
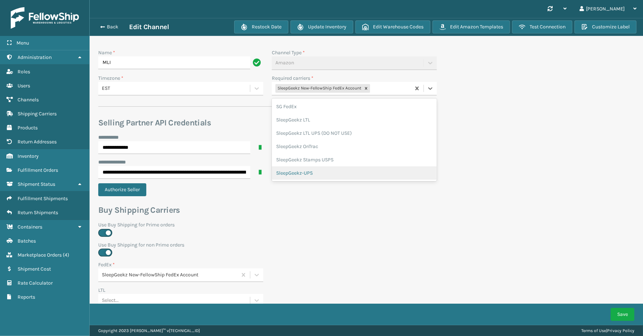
click at [313, 173] on div "SleepGeekz-UPS" at bounding box center [354, 172] width 165 height 13
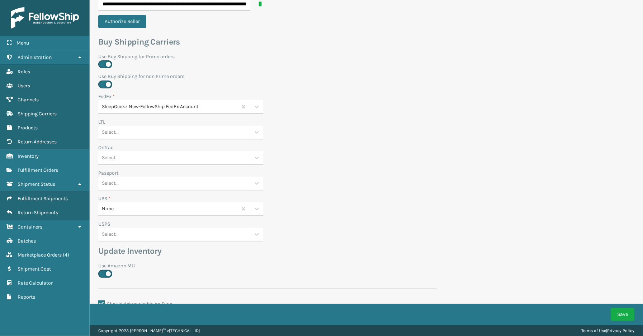
scroll to position [199, 0]
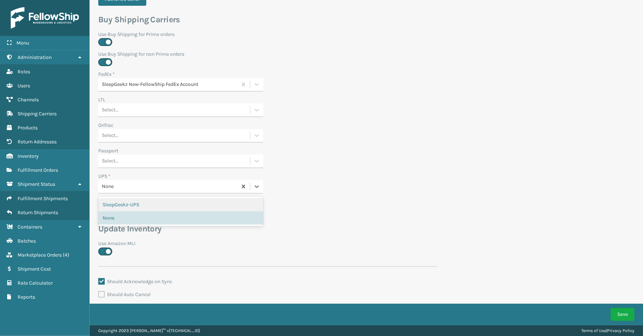
click at [148, 184] on div "None" at bounding box center [170, 187] width 136 height 8
click at [139, 203] on div "SleepGeekz-UPS" at bounding box center [180, 204] width 165 height 13
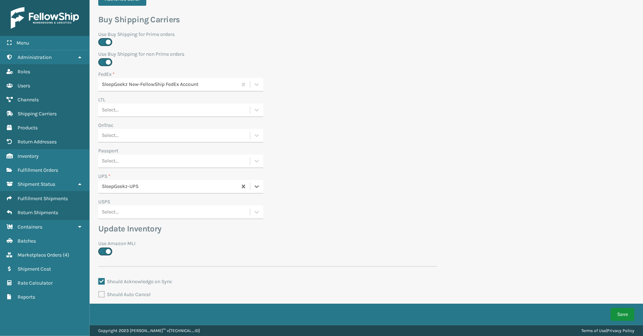
click at [622, 313] on button "Save" at bounding box center [623, 314] width 24 height 13
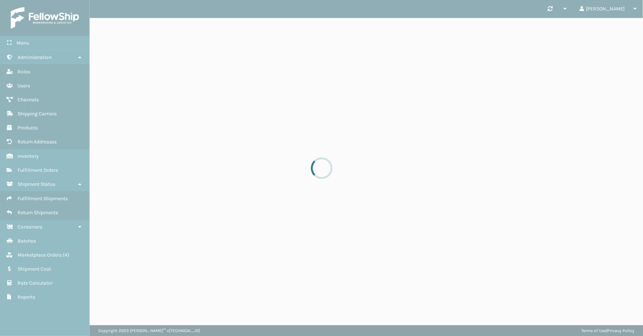
scroll to position [0, 0]
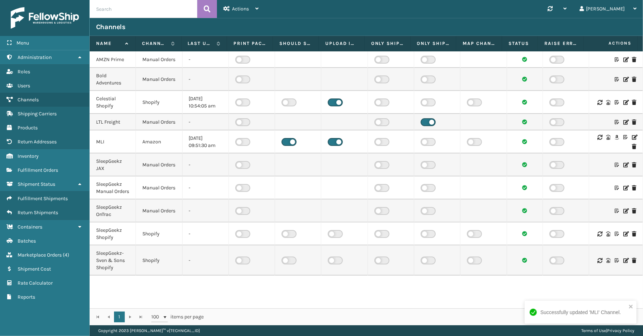
click at [632, 140] on icon at bounding box center [634, 137] width 4 height 5
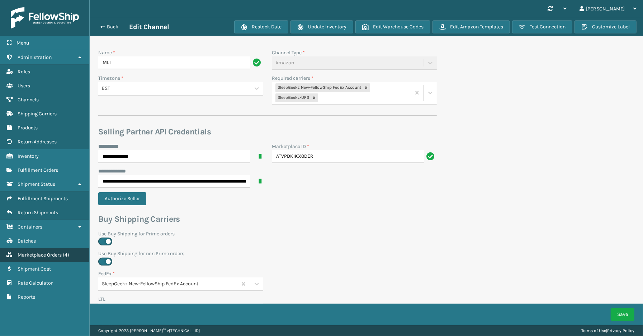
click at [41, 252] on span "Marketplace Orders" at bounding box center [40, 255] width 44 height 6
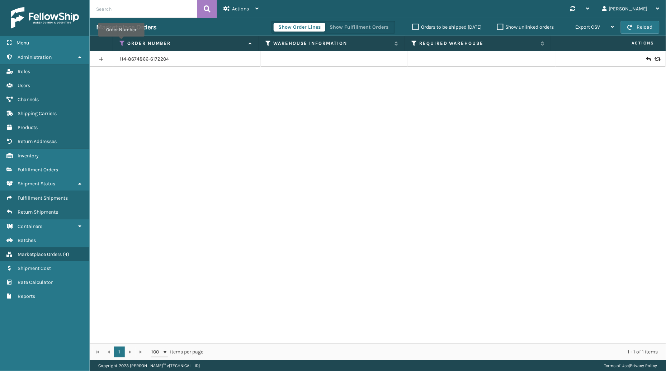
click at [121, 42] on icon at bounding box center [123, 43] width 6 height 6
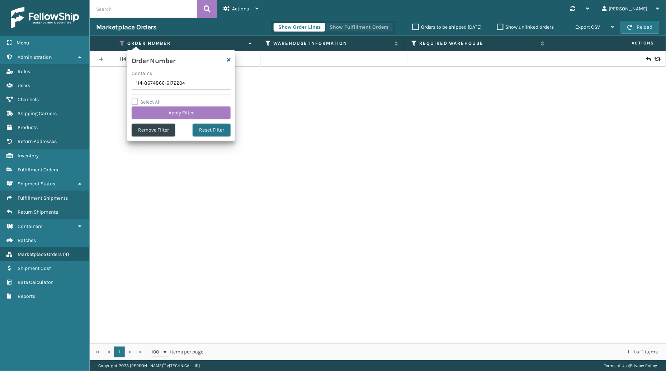
click at [350, 28] on button "Show Fulfillment Orders" at bounding box center [359, 27] width 68 height 9
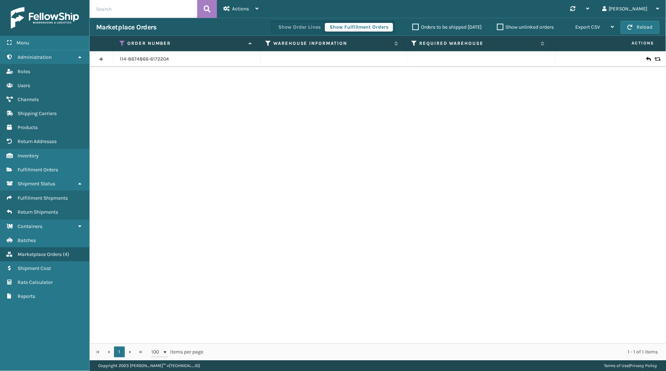
click at [122, 41] on icon at bounding box center [123, 43] width 6 height 6
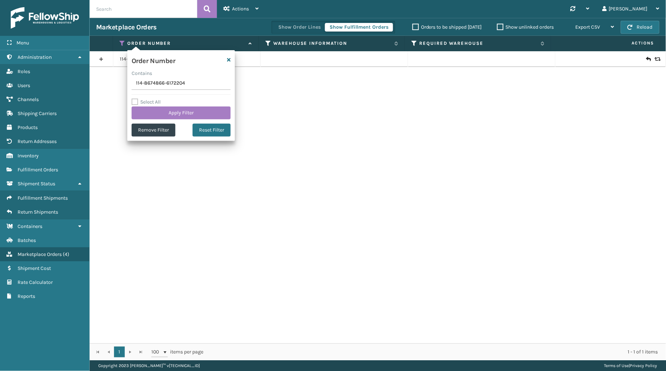
drag, startPoint x: 192, startPoint y: 85, endPoint x: 117, endPoint y: 85, distance: 74.6
click at [117, 85] on section "Marketplace Orders Show Order Lines Show Fulfillment Orders Orders to be shippe…" at bounding box center [378, 189] width 577 height 343
type input "SS45463"
click at [172, 112] on button "Apply Filter" at bounding box center [181, 113] width 99 height 13
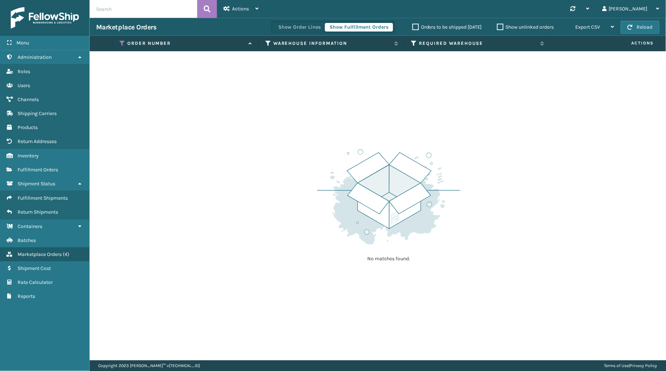
drag, startPoint x: 566, startPoint y: 195, endPoint x: 550, endPoint y: 186, distance: 18.6
click at [566, 194] on div "No matches found." at bounding box center [378, 205] width 577 height 309
click at [40, 252] on span "Marketplace Orders" at bounding box center [40, 255] width 44 height 6
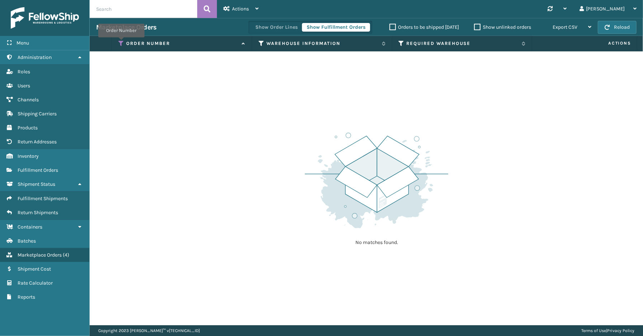
click at [121, 42] on icon at bounding box center [121, 43] width 6 height 6
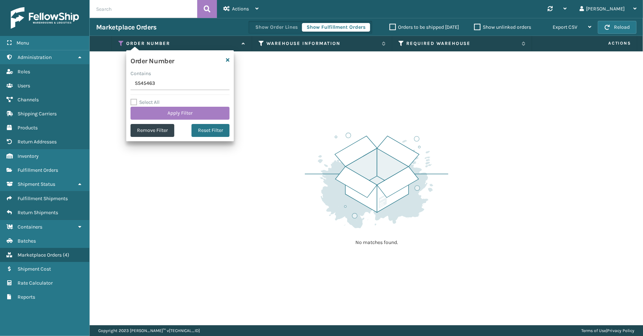
drag, startPoint x: 172, startPoint y: 83, endPoint x: 105, endPoint y: 84, distance: 67.5
click at [100, 82] on section "Marketplace Orders Show Order Lines Show Fulfillment Orders Orders to be shippe…" at bounding box center [367, 171] width 554 height 307
type input "SS45514"
click at [149, 111] on button "Apply Filter" at bounding box center [180, 113] width 99 height 13
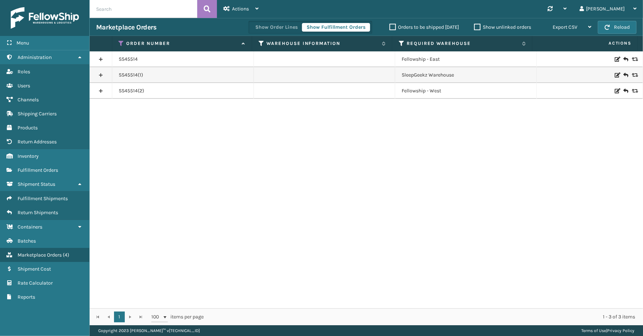
drag, startPoint x: 100, startPoint y: 89, endPoint x: 103, endPoint y: 79, distance: 10.1
click at [99, 89] on link at bounding box center [101, 90] width 22 height 11
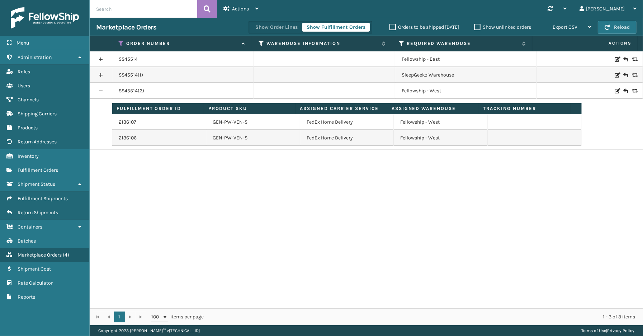
click at [100, 74] on link at bounding box center [101, 74] width 22 height 11
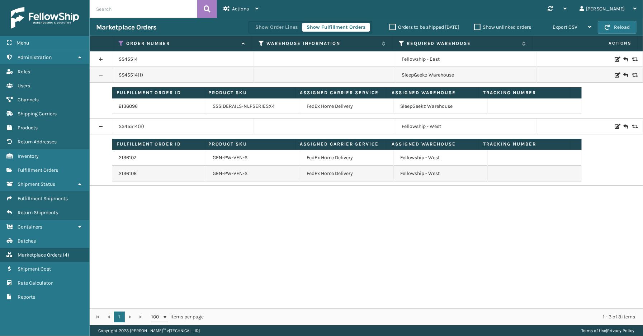
click at [100, 57] on link at bounding box center [101, 58] width 22 height 11
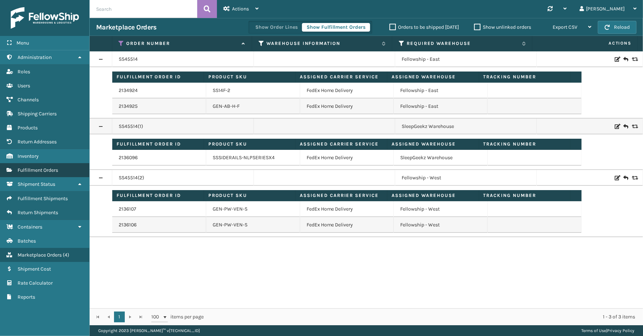
click at [46, 163] on link "Return Addresses Fulfillment Orders" at bounding box center [44, 170] width 89 height 14
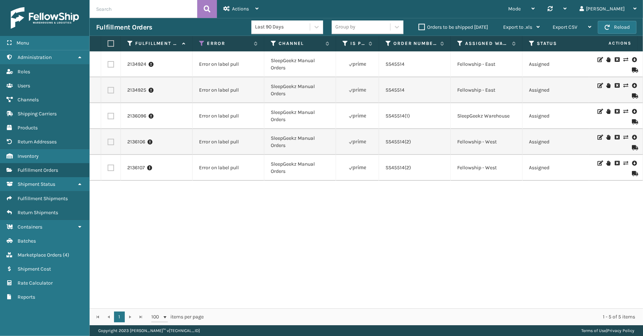
click at [58, 317] on div "Menu Marketplace Orders Administration Marketplace Orders Roles Marketplace Ord…" at bounding box center [45, 168] width 90 height 336
drag, startPoint x: 407, startPoint y: 90, endPoint x: 387, endPoint y: 91, distance: 20.8
click at [387, 91] on div "SS45514" at bounding box center [415, 89] width 58 height 7
copy link "SS45514"
drag, startPoint x: 45, startPoint y: 327, endPoint x: 54, endPoint y: 312, distance: 17.0
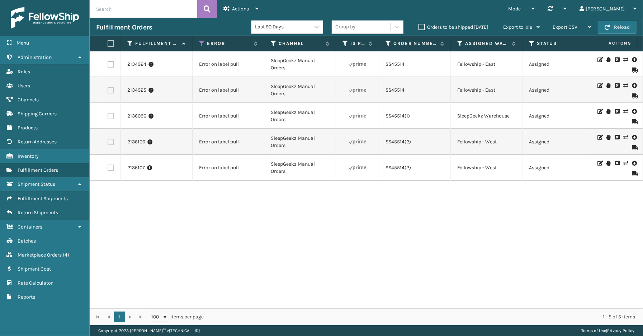
click at [45, 327] on div "Menu Marketplace Orders Administration Marketplace Orders Roles Marketplace Ord…" at bounding box center [45, 168] width 90 height 336
click at [48, 252] on span "Marketplace Orders" at bounding box center [40, 255] width 44 height 6
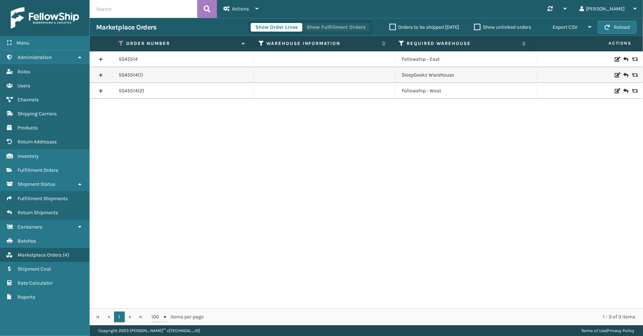
click at [332, 28] on button "Show Fulfillment Orders" at bounding box center [336, 27] width 68 height 9
click at [123, 41] on icon at bounding box center [122, 43] width 6 height 6
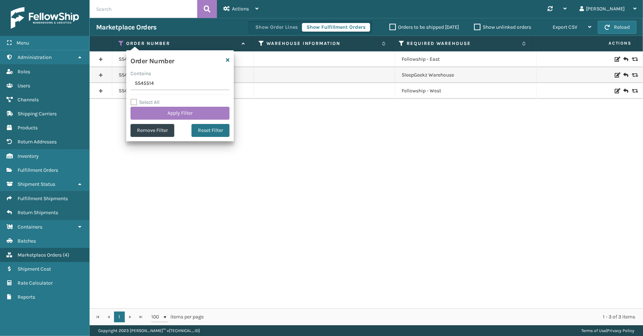
drag, startPoint x: 162, startPoint y: 88, endPoint x: 143, endPoint y: 87, distance: 19.4
click at [143, 87] on input "SS45514" at bounding box center [180, 83] width 99 height 13
type input "SS45463"
